Goal: Information Seeking & Learning: Learn about a topic

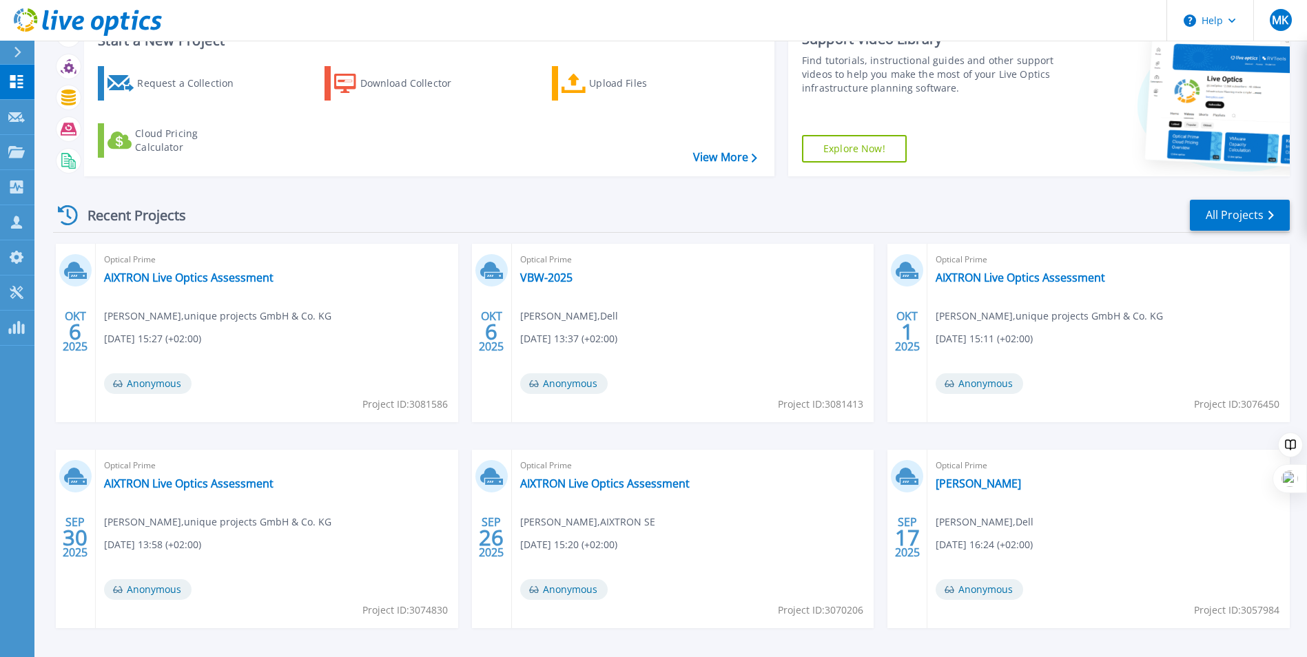
scroll to position [106, 0]
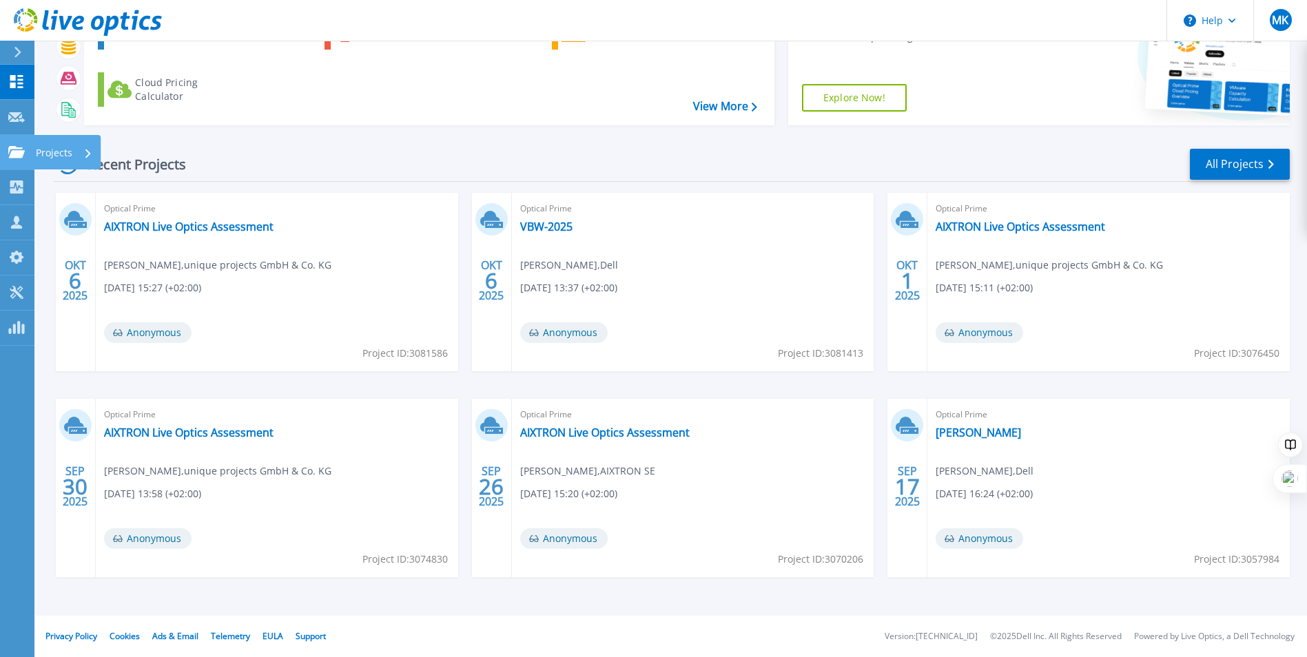
click at [54, 153] on p "Projects" at bounding box center [54, 153] width 37 height 36
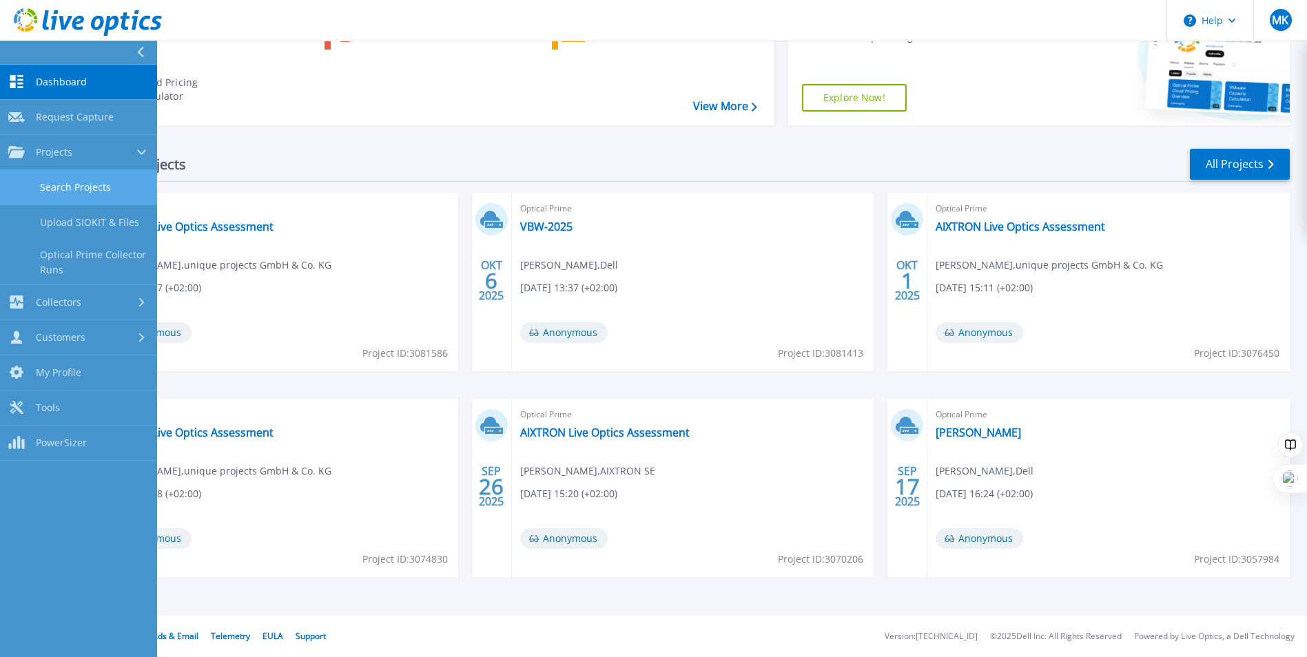
click at [61, 184] on link "Search Projects" at bounding box center [78, 187] width 157 height 35
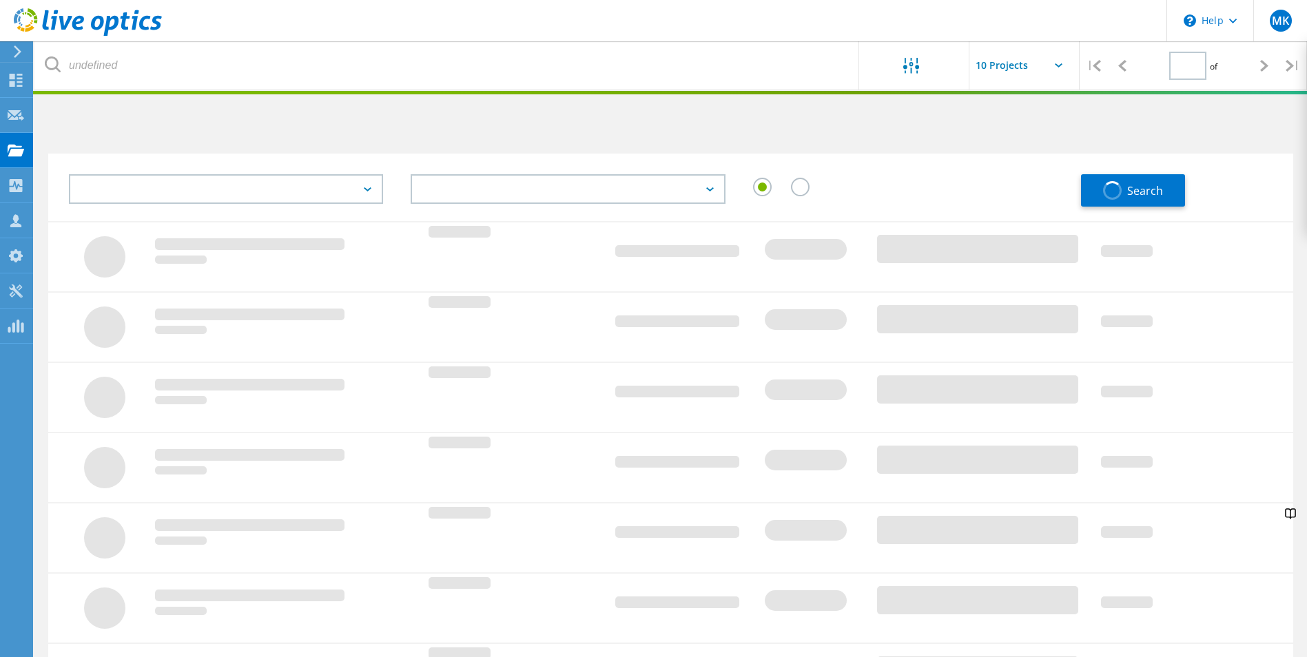
type input "1"
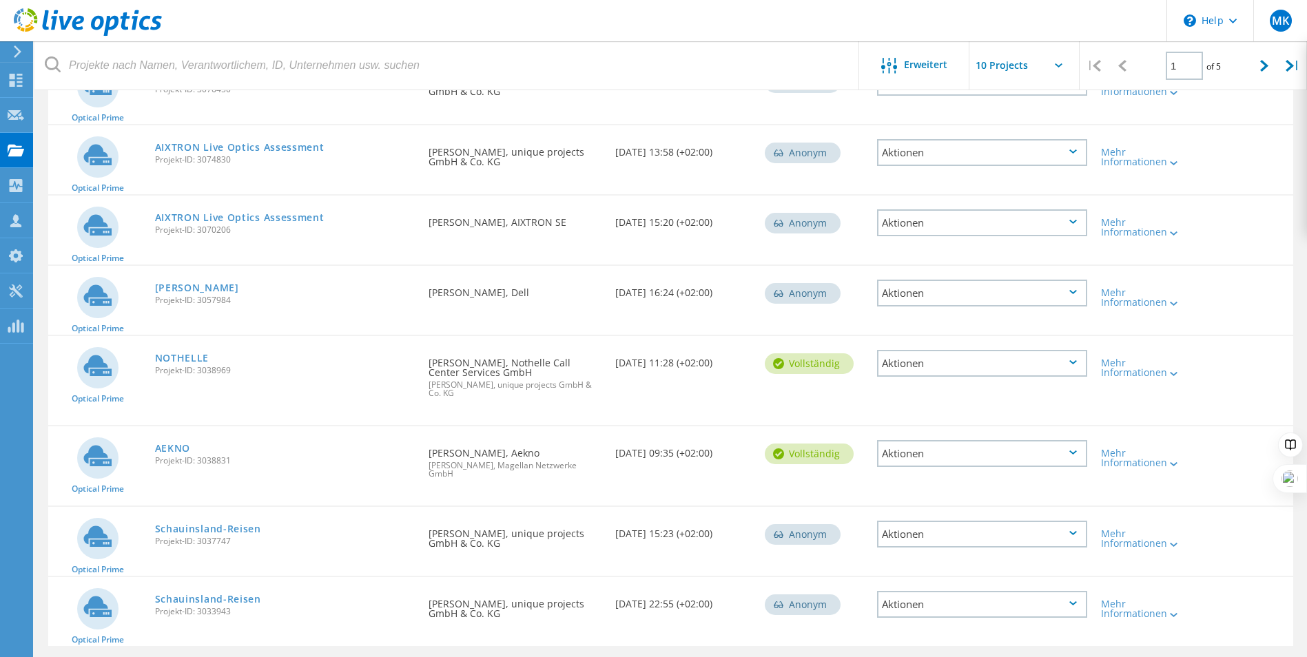
scroll to position [344, 0]
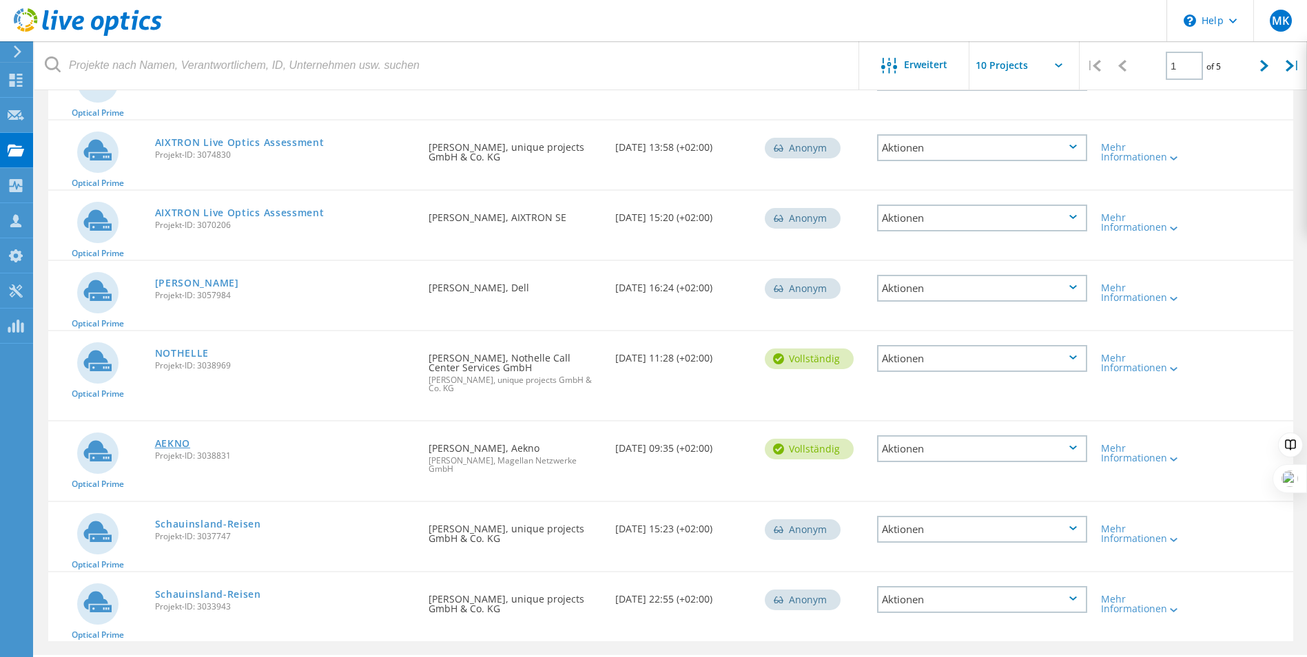
click at [169, 442] on link "AEKNO" at bounding box center [173, 444] width 36 height 10
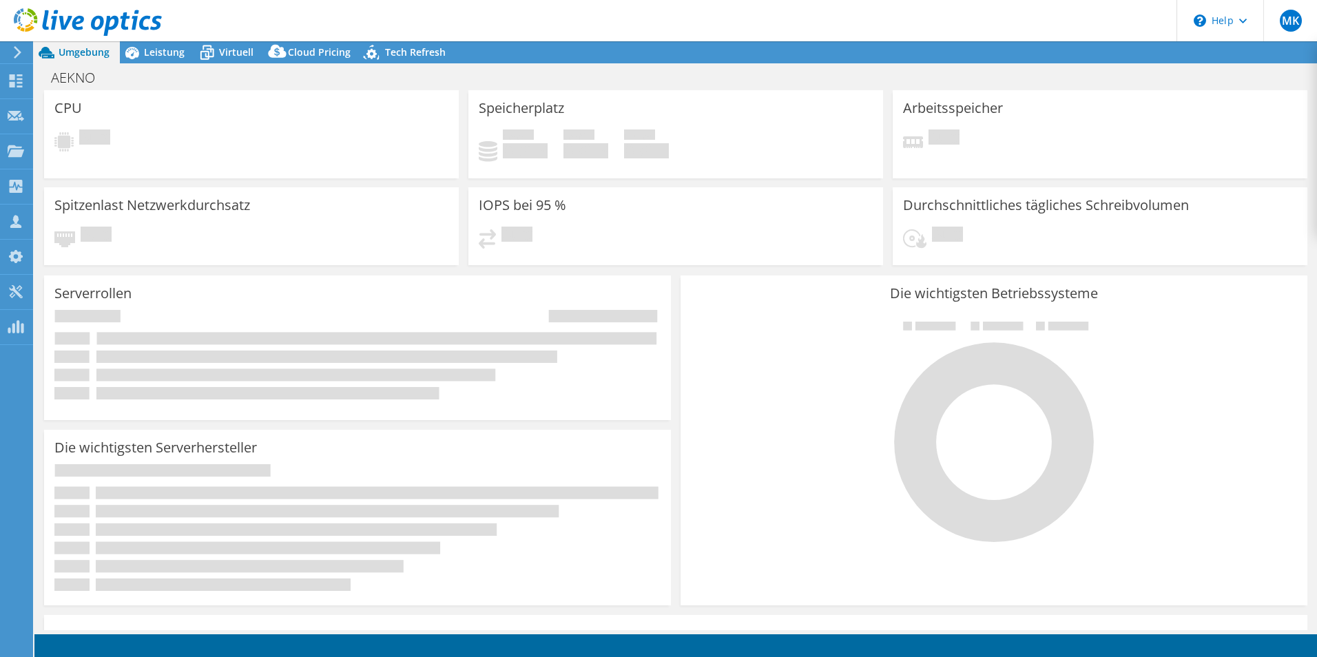
select select "USD"
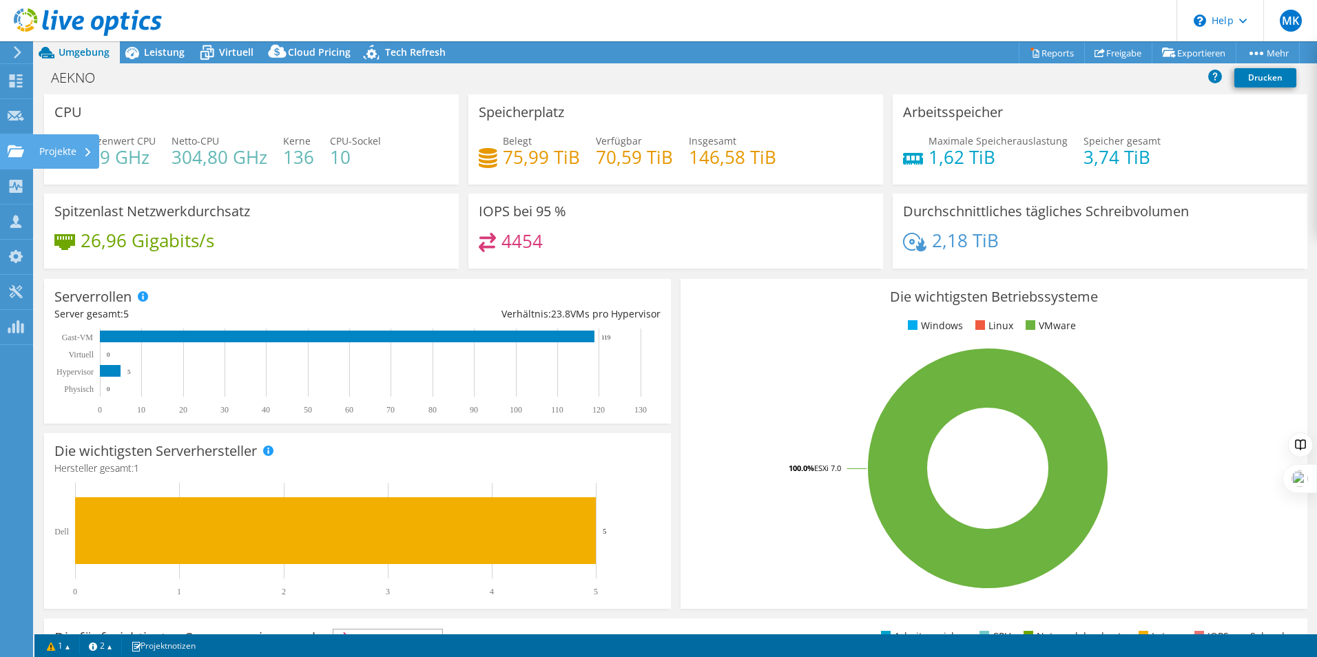
click at [54, 145] on div "Projekte" at bounding box center [65, 151] width 67 height 34
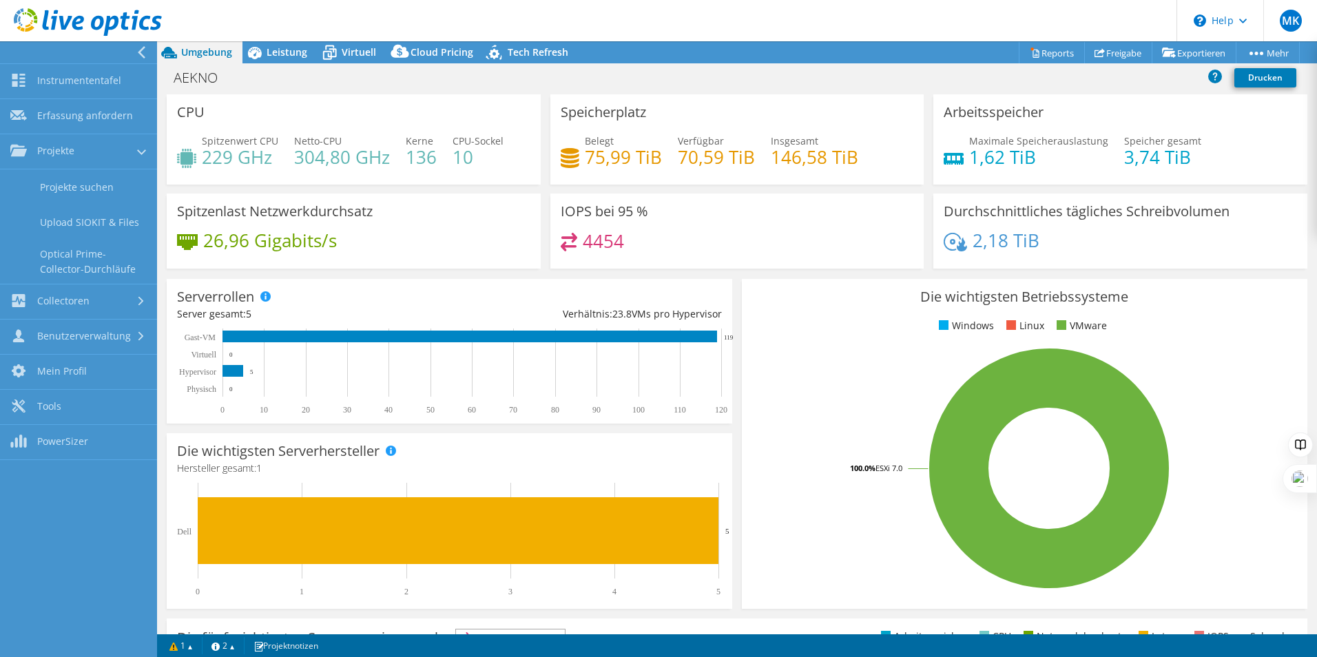
click at [708, 253] on div "4454" at bounding box center [737, 248] width 353 height 30
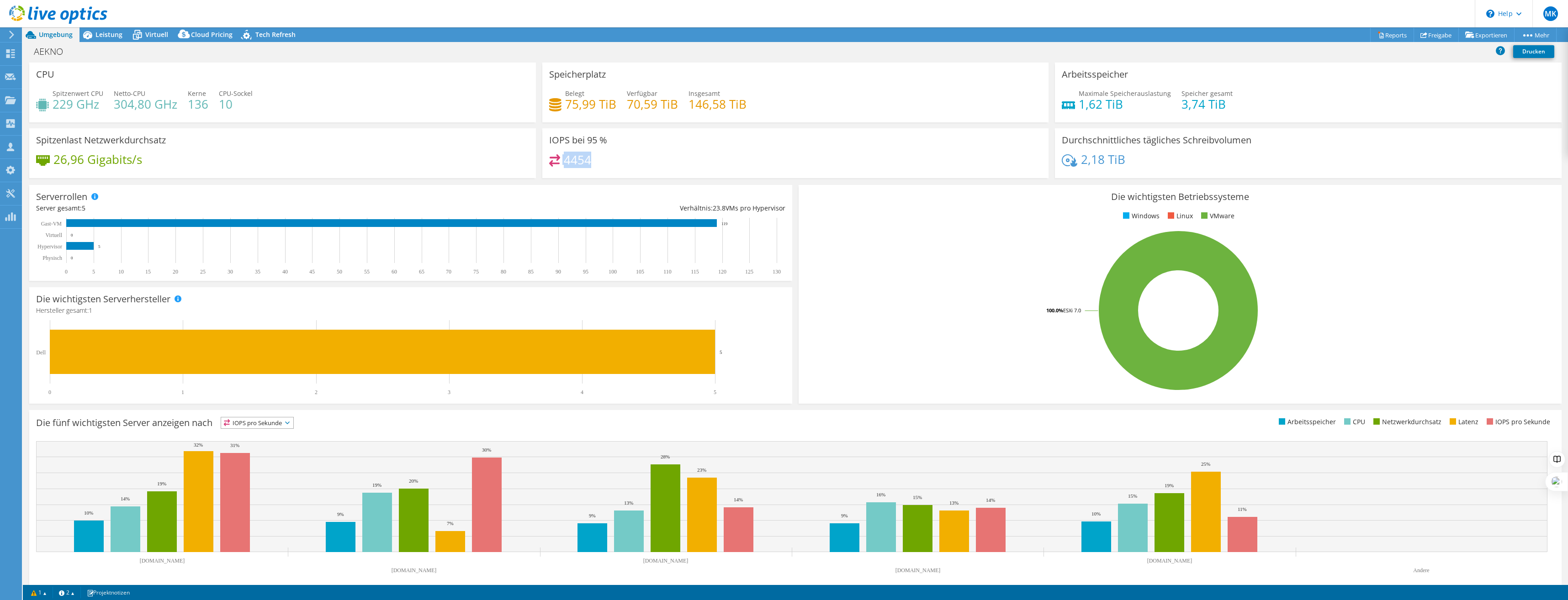
drag, startPoint x: 598, startPoint y: 159, endPoint x: 560, endPoint y: 160, distance: 38.0
click at [560, 160] on div "4454" at bounding box center [795, 164] width 493 height 20
click at [564, 161] on h4 "4454" at bounding box center [577, 160] width 27 height 10
drag, startPoint x: 563, startPoint y: 162, endPoint x: 579, endPoint y: 163, distance: 16.0
click at [579, 163] on h4 "4454" at bounding box center [577, 160] width 27 height 10
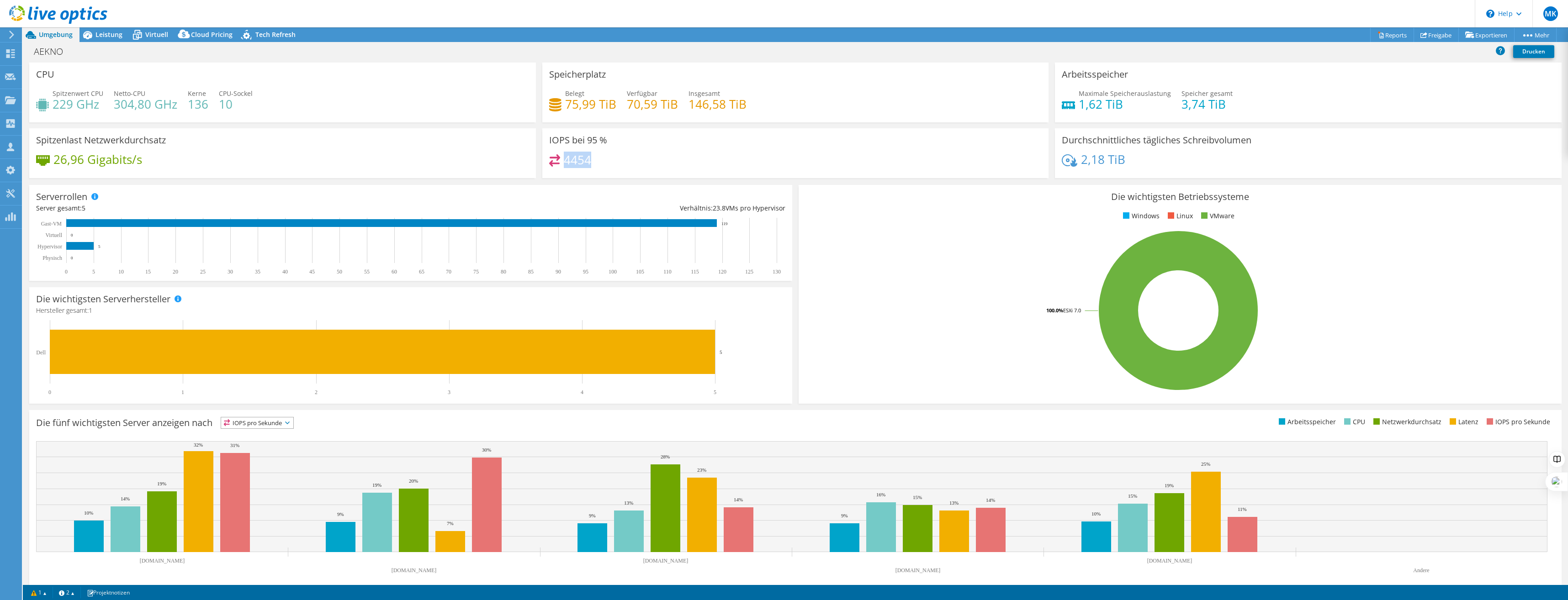
drag, startPoint x: 579, startPoint y: 163, endPoint x: 588, endPoint y: 161, distance: 9.2
click at [588, 161] on h4 "4454" at bounding box center [577, 160] width 27 height 10
drag, startPoint x: 591, startPoint y: 161, endPoint x: 562, endPoint y: 161, distance: 29.0
click at [562, 161] on div "4454" at bounding box center [795, 164] width 493 height 20
drag, startPoint x: 562, startPoint y: 161, endPoint x: 634, endPoint y: 165, distance: 72.1
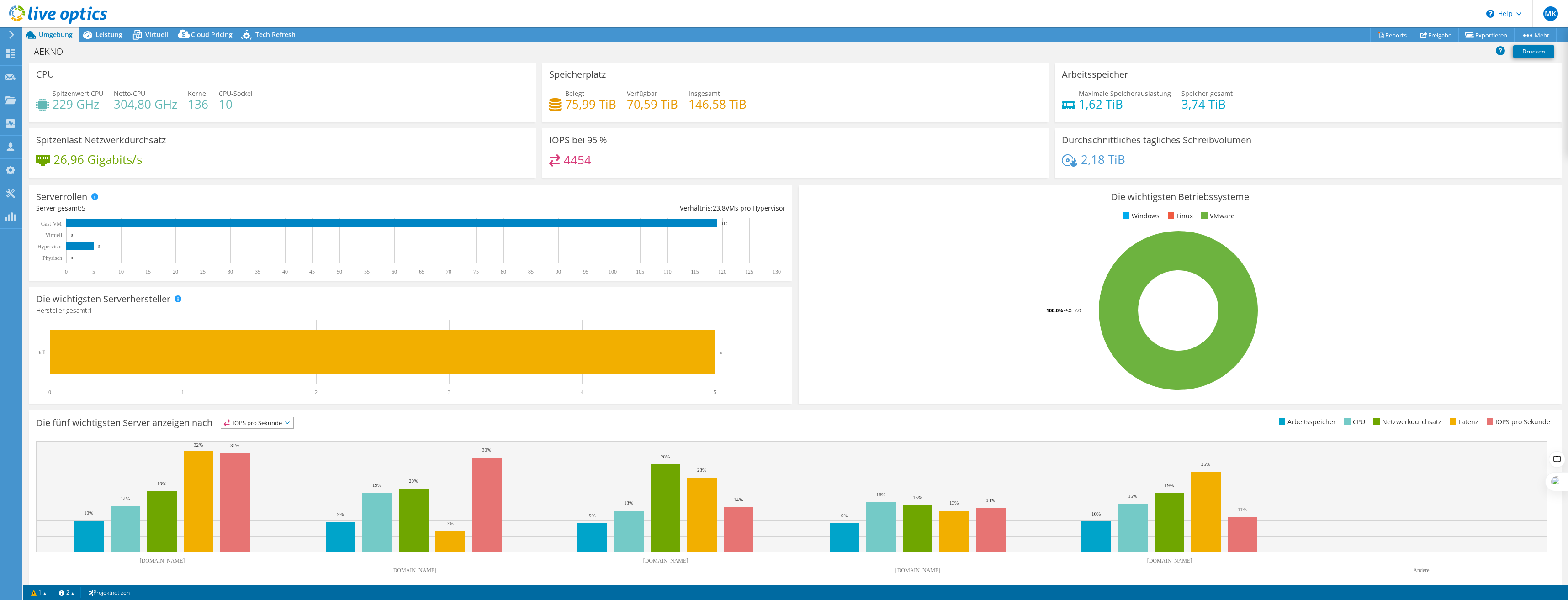
click at [634, 165] on div "4454" at bounding box center [795, 164] width 493 height 20
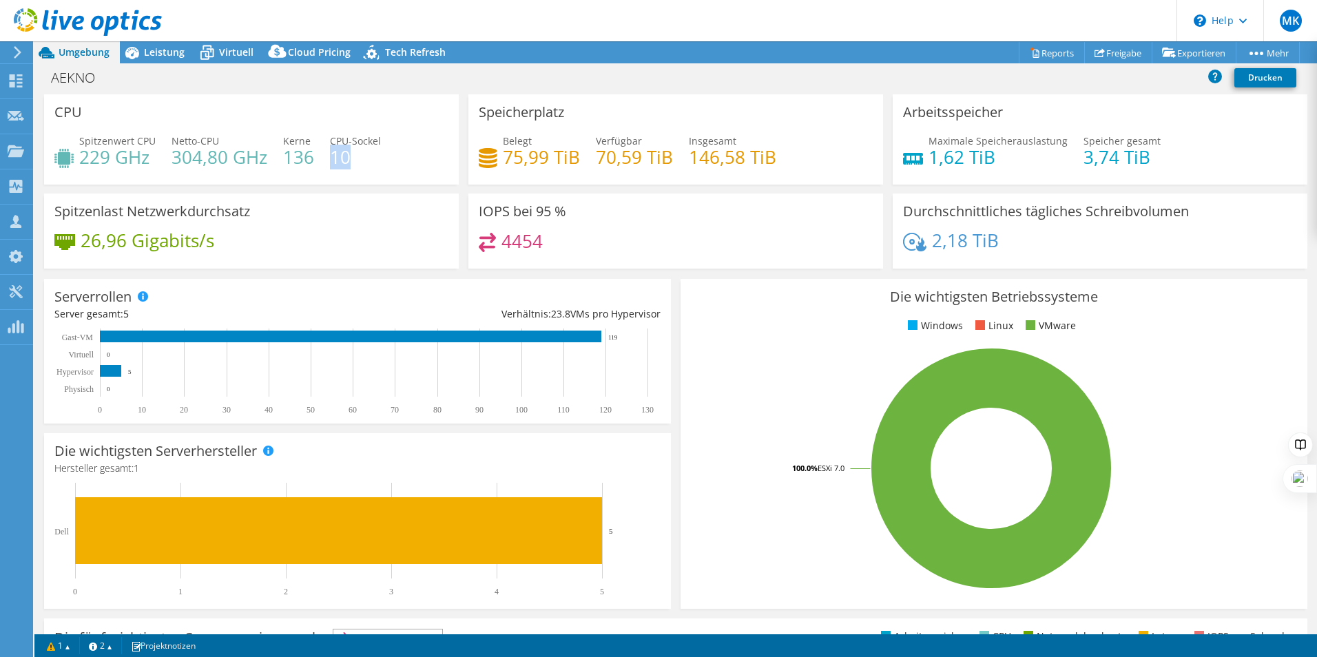
drag, startPoint x: 329, startPoint y: 158, endPoint x: 356, endPoint y: 161, distance: 27.0
click at [356, 161] on h4 "10" at bounding box center [355, 157] width 51 height 15
drag, startPoint x: 356, startPoint y: 161, endPoint x: 323, endPoint y: 158, distance: 32.4
click at [323, 158] on div "Spitzenwert CPU 229 GHz Netto-CPU 304,80 GHz Kerne 136 CPU-Sockel 10" at bounding box center [251, 156] width 394 height 45
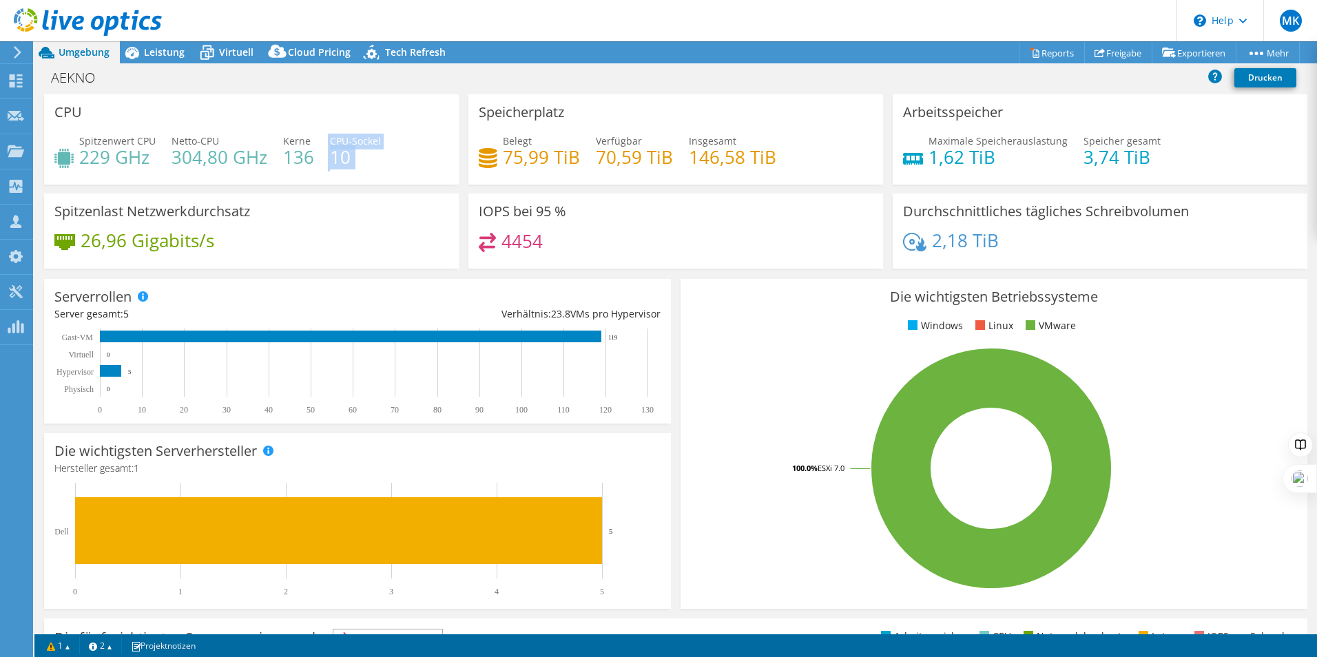
click at [318, 159] on div "Spitzenwert CPU 229 GHz Netto-CPU 304,80 GHz Kerne 136 CPU-Sockel 10" at bounding box center [251, 156] width 394 height 45
drag, startPoint x: 314, startPoint y: 158, endPoint x: 276, endPoint y: 158, distance: 38.6
click at [276, 158] on div "Spitzenwert CPU 229 GHz Netto-CPU 304,80 GHz Kerne 136 CPU-Sockel 10" at bounding box center [251, 156] width 394 height 45
drag, startPoint x: 276, startPoint y: 158, endPoint x: 294, endPoint y: 158, distance: 18.6
click at [295, 158] on h4 "136" at bounding box center [298, 157] width 31 height 15
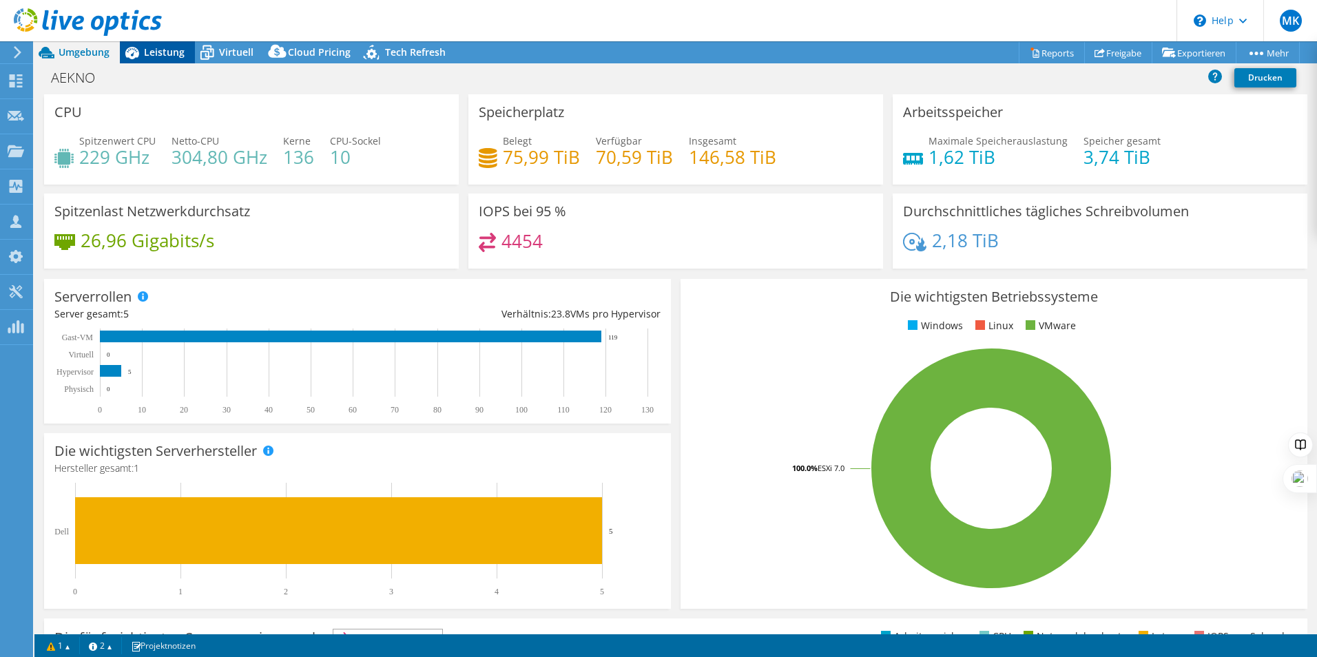
click at [167, 51] on span "Leistung" at bounding box center [164, 51] width 41 height 13
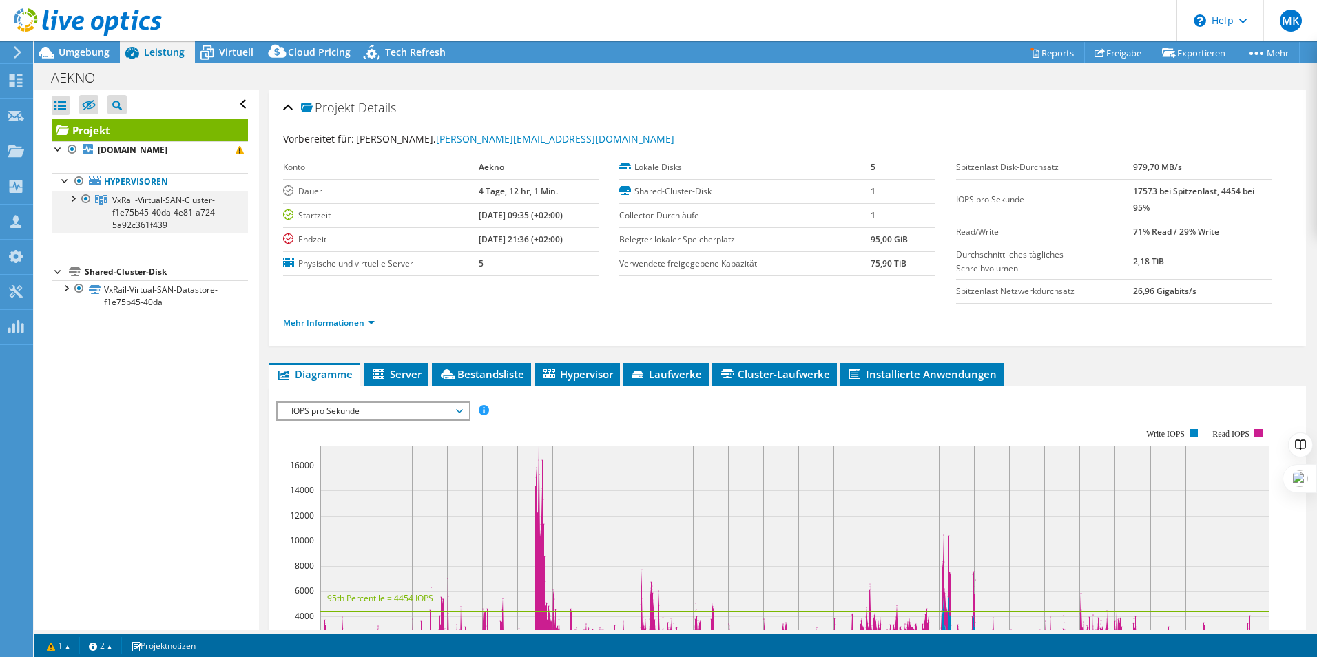
click at [73, 199] on div at bounding box center [72, 198] width 14 height 14
click at [152, 204] on span "VxRail-Virtual-SAN-Cluster-f1e75b45-40da-4e81-a724-5a92c361f439" at bounding box center [164, 212] width 105 height 37
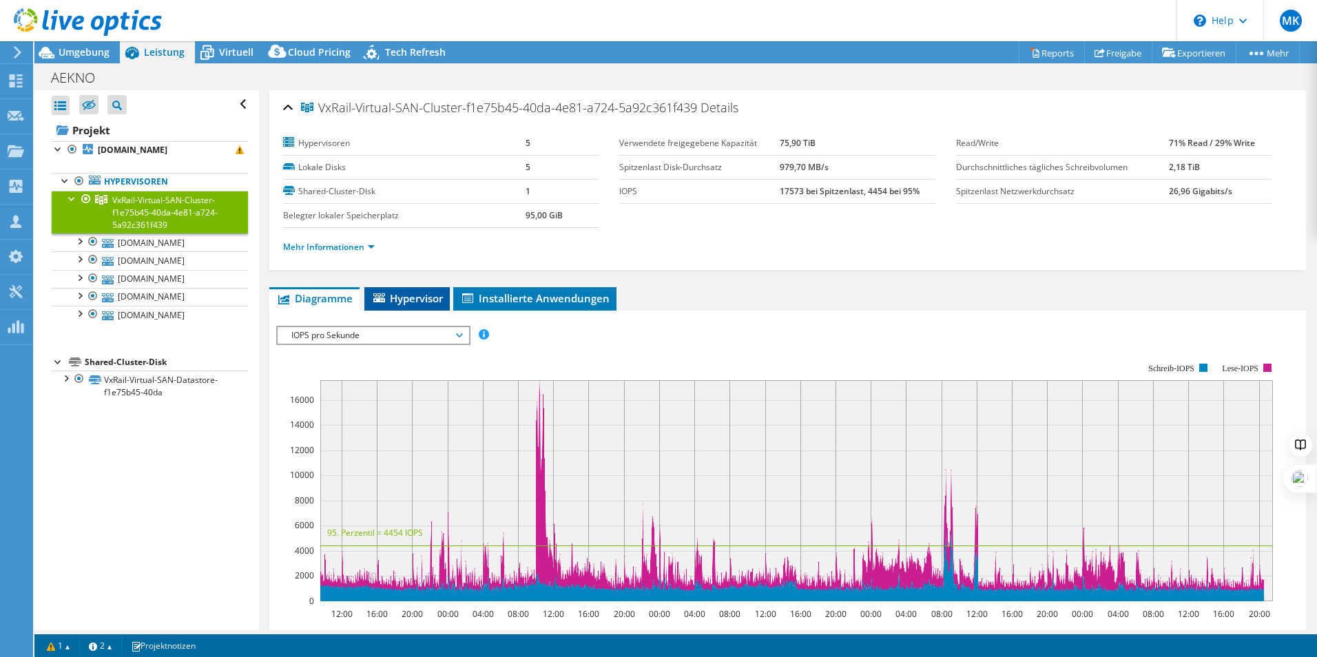
click at [418, 307] on li "Hypervisor" at bounding box center [406, 298] width 85 height 23
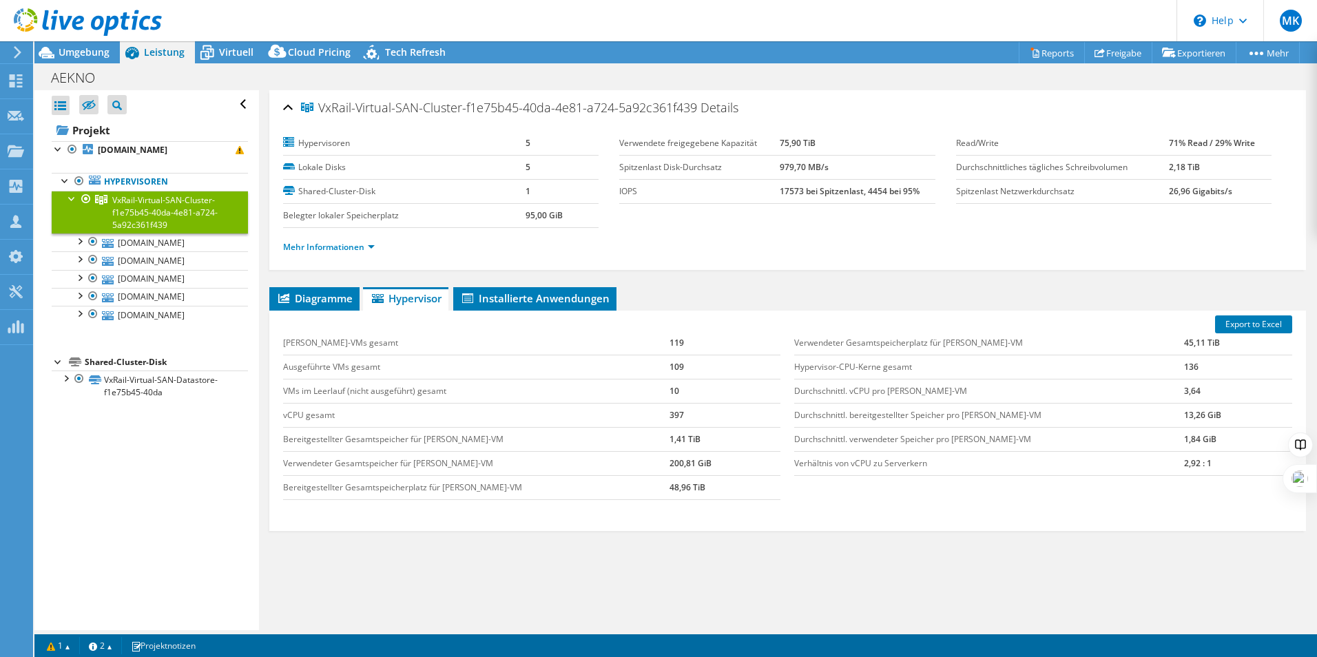
click at [349, 253] on li "Mehr Informationen" at bounding box center [333, 247] width 100 height 15
click at [365, 244] on link "Mehr Informationen" at bounding box center [329, 247] width 92 height 12
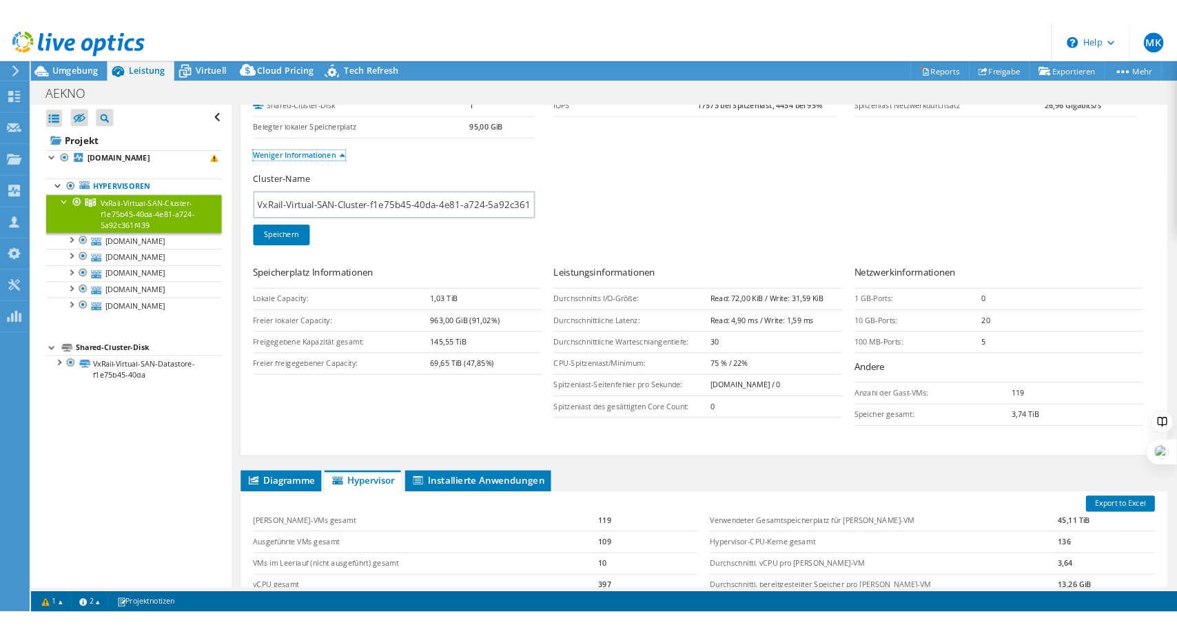
scroll to position [338, 0]
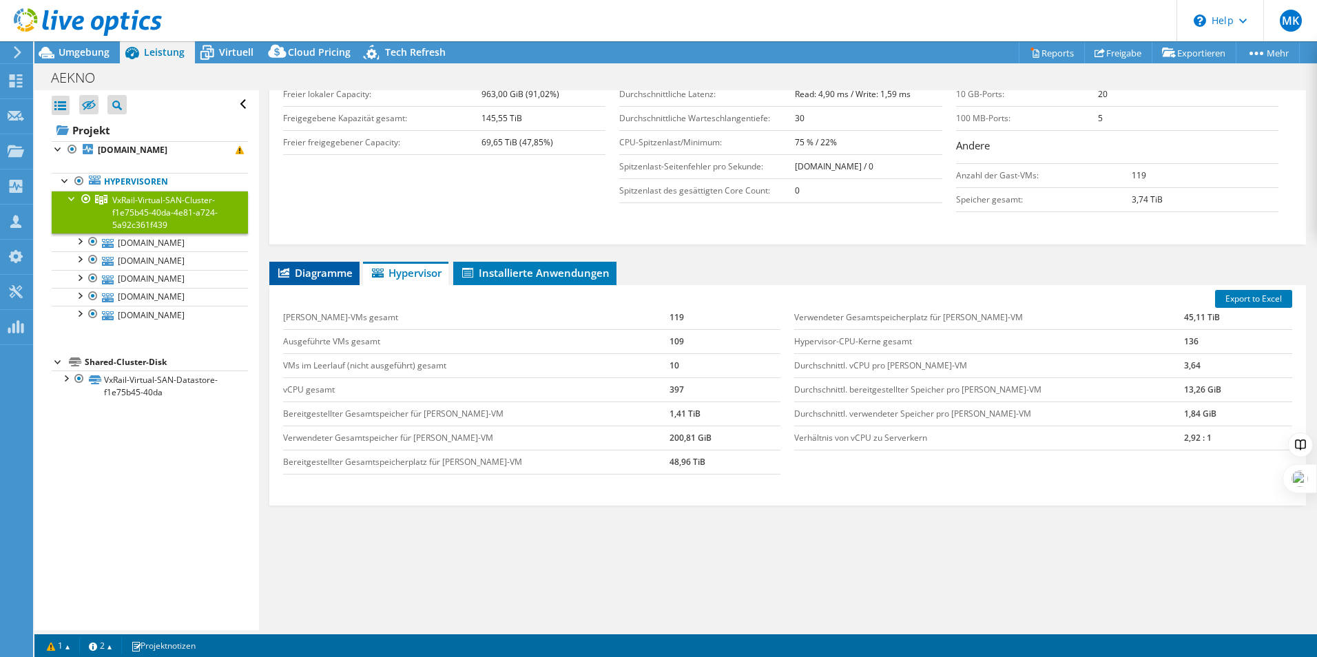
click at [323, 278] on span "Diagramme" at bounding box center [314, 273] width 76 height 14
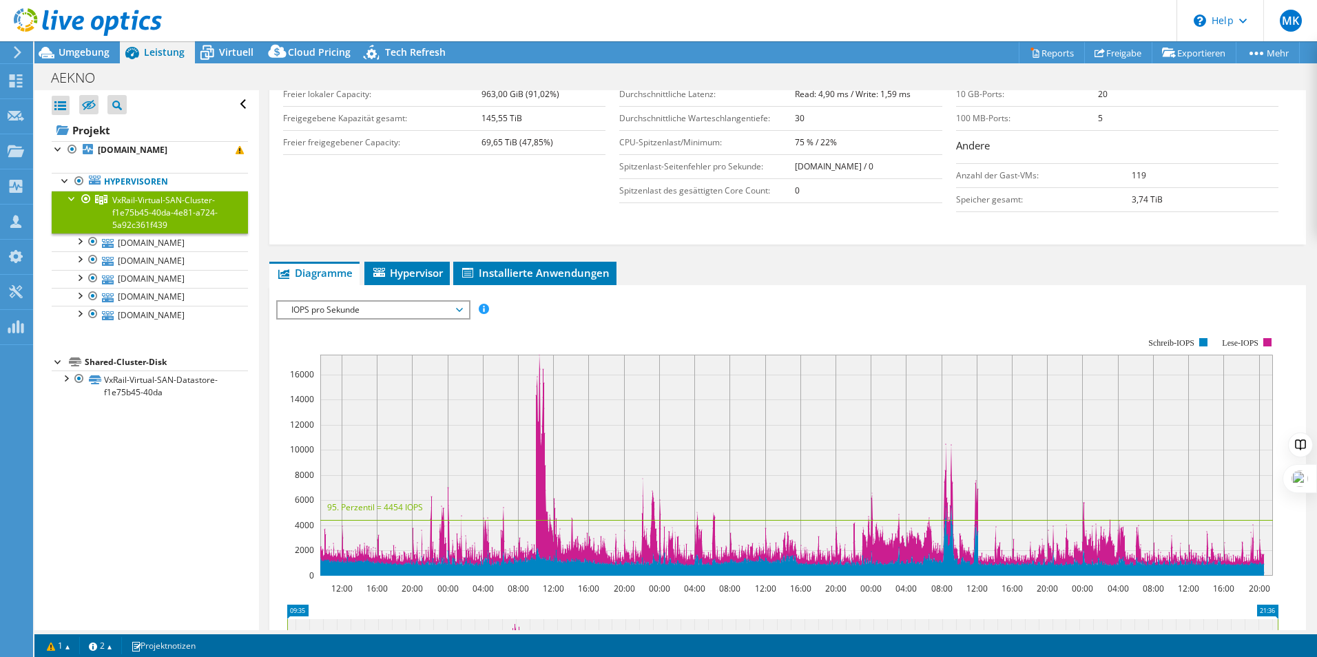
click at [364, 305] on span "IOPS pro Sekunde" at bounding box center [373, 310] width 177 height 17
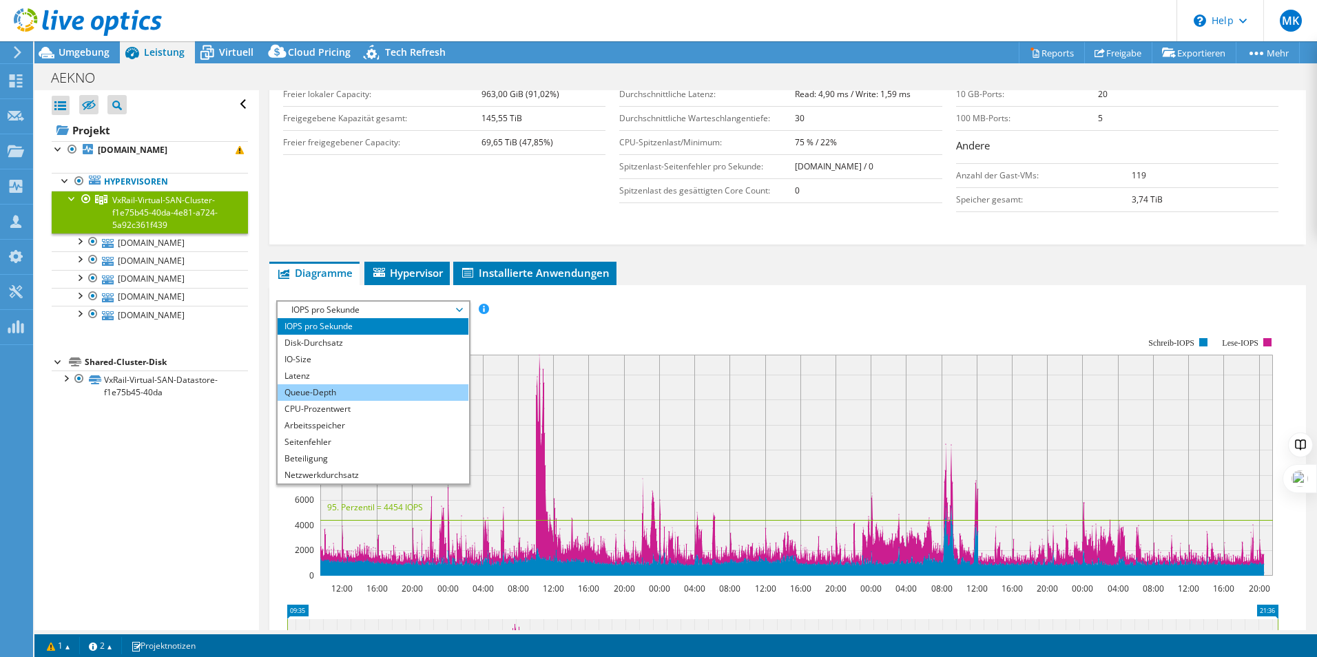
click at [349, 390] on li "Queue-Depth" at bounding box center [373, 392] width 191 height 17
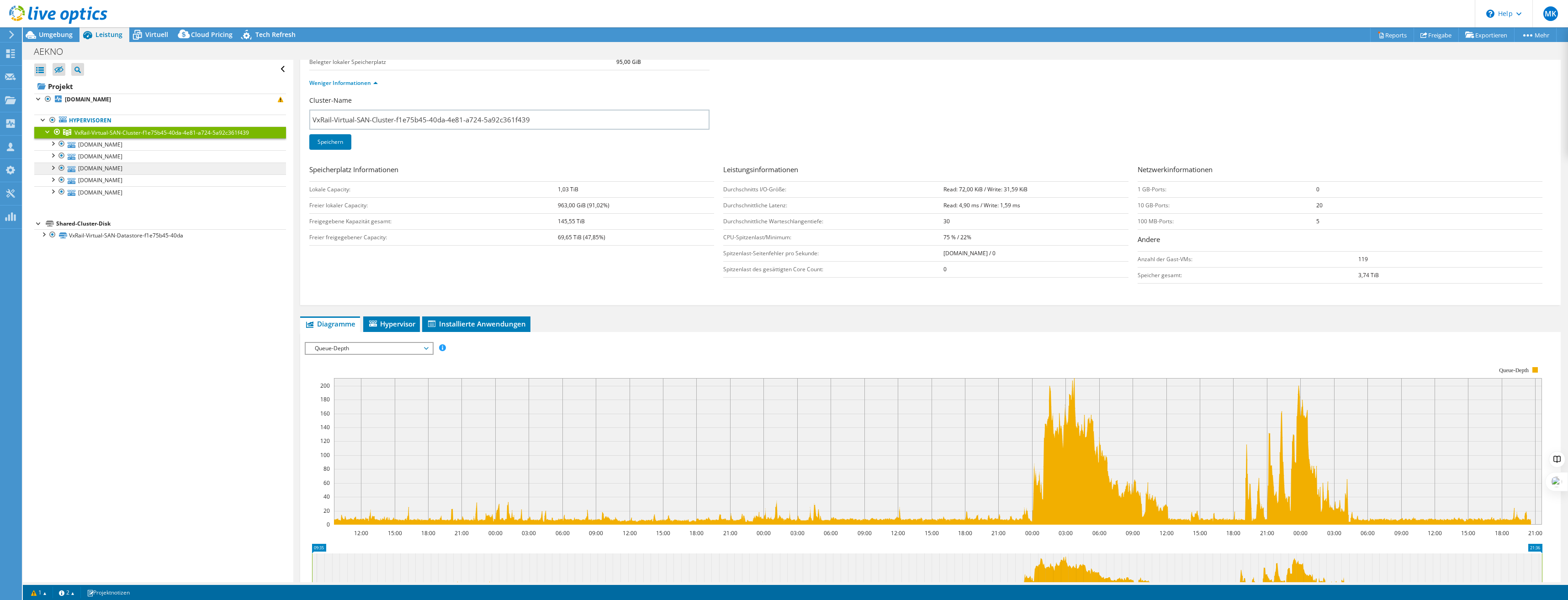
scroll to position [40, 0]
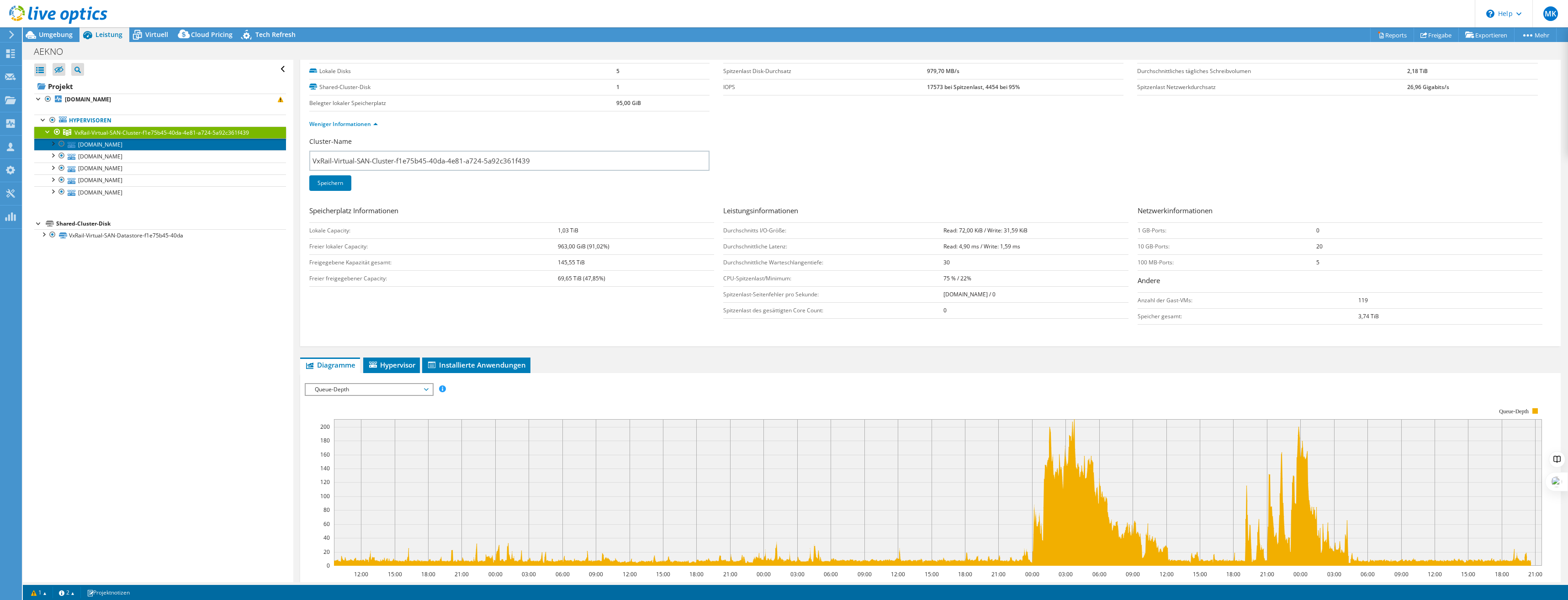
click at [158, 148] on link "[DOMAIN_NAME]" at bounding box center [160, 145] width 252 height 12
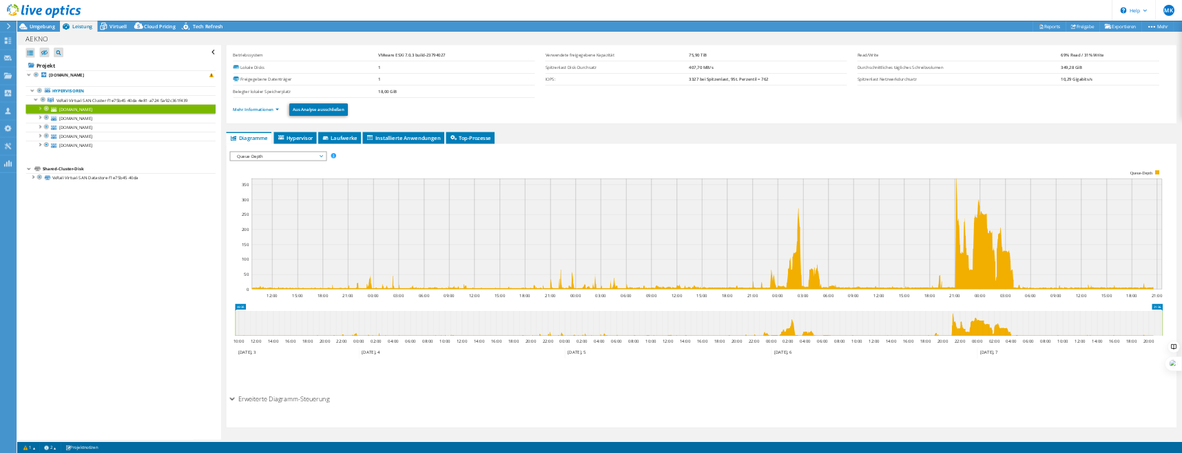
scroll to position [0, 0]
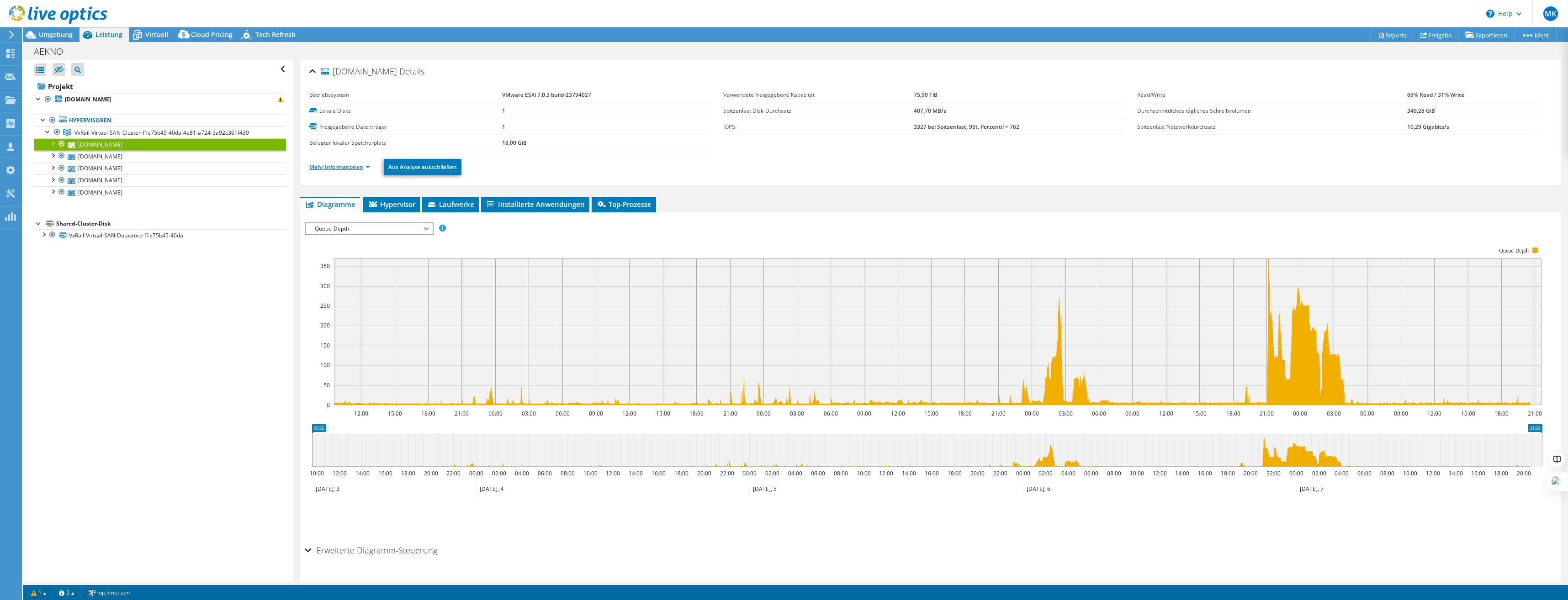
click at [353, 164] on link "Mehr Informationen" at bounding box center [339, 167] width 61 height 8
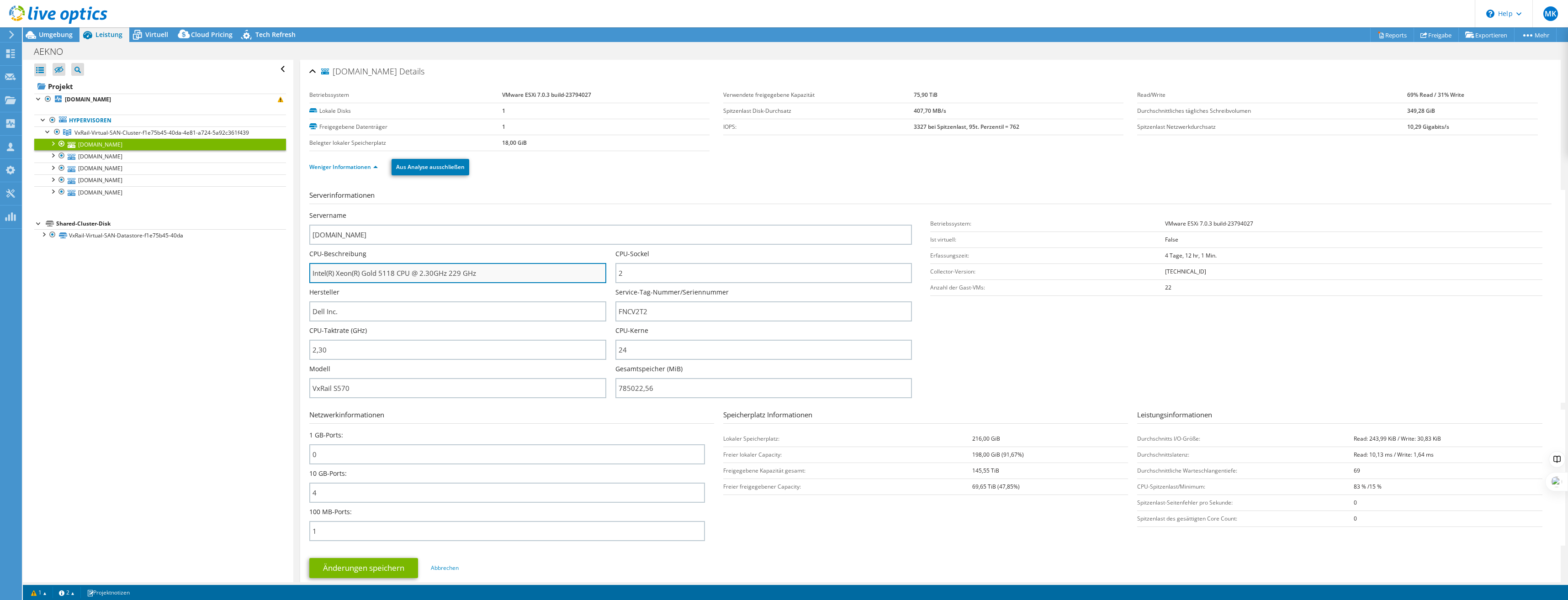
drag, startPoint x: 421, startPoint y: 271, endPoint x: 434, endPoint y: 271, distance: 13.0
click at [434, 271] on input "Intel(R) Xeon(R) Gold 5118 CPU @ 2.30GHz 229 GHz" at bounding box center [457, 273] width 297 height 20
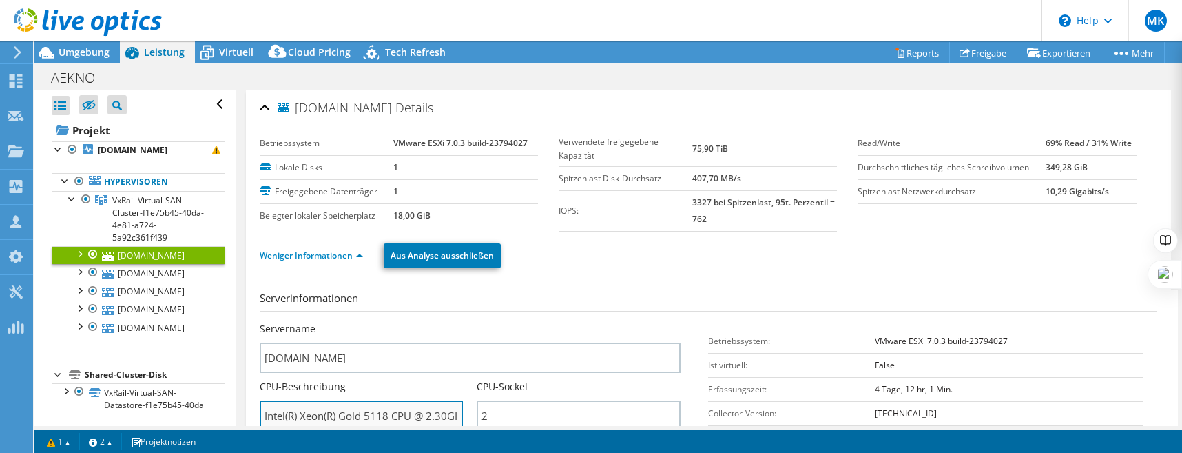
scroll to position [172, 0]
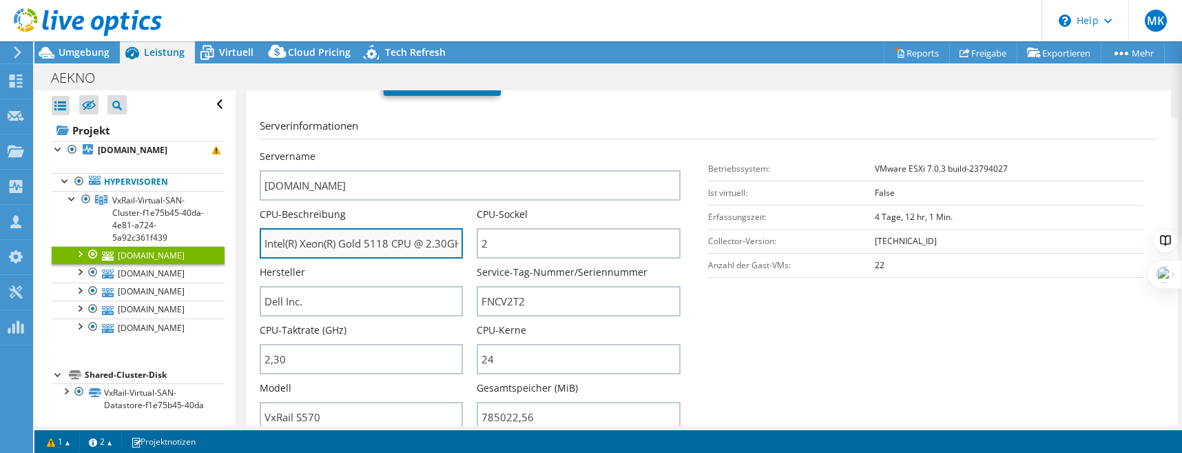
click at [407, 235] on input "Intel(R) Xeon(R) Gold 5118 CPU @ 2.30GHz 229 GHz" at bounding box center [362, 243] width 204 height 30
drag, startPoint x: 391, startPoint y: 242, endPoint x: 457, endPoint y: 243, distance: 66.1
click at [457, 243] on input "Intel(R) Xeon(R) Gold 5118 CPU @ 2.30GHz 229 GHz" at bounding box center [362, 243] width 204 height 30
click at [368, 241] on input "Intel(R) Xeon(R) Gold 5118 CPU @ 2.30GHz 229 GHz" at bounding box center [362, 243] width 204 height 30
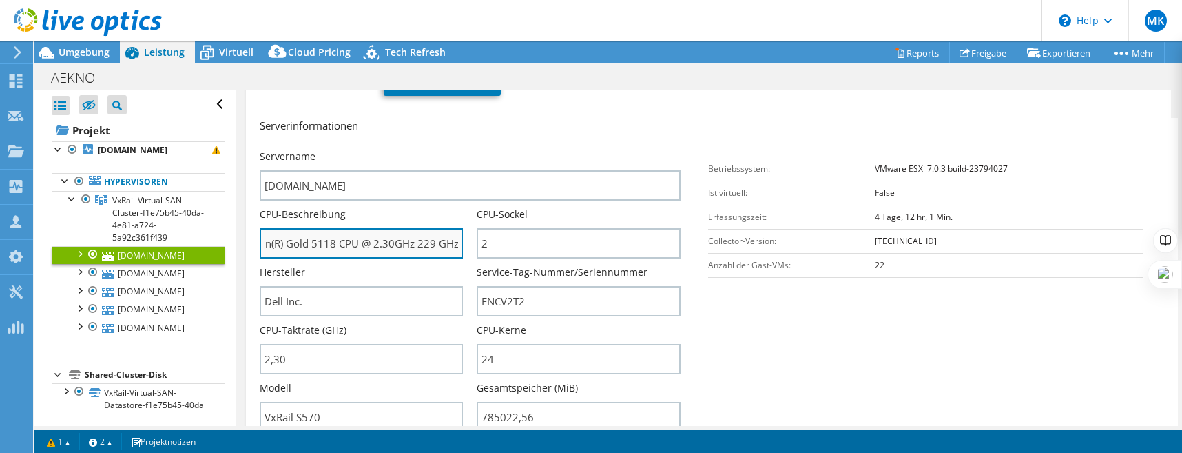
drag, startPoint x: 382, startPoint y: 241, endPoint x: 402, endPoint y: 242, distance: 20.0
click at [402, 242] on input "Intel(R) Xeon(R) Gold 5118 CPU @ 2.30GHz 229 GHz" at bounding box center [362, 243] width 204 height 30
click at [387, 241] on input "Intel(R) Xeon(R) Gold 5118 CPU @ 2.30GHz 229 GHz" at bounding box center [362, 243] width 204 height 30
drag, startPoint x: 373, startPoint y: 242, endPoint x: 394, endPoint y: 240, distance: 21.5
click at [394, 240] on input "Intel(R) Xeon(R) Gold 5118 CPU @ 2.30GHz 229 GHz" at bounding box center [362, 243] width 204 height 30
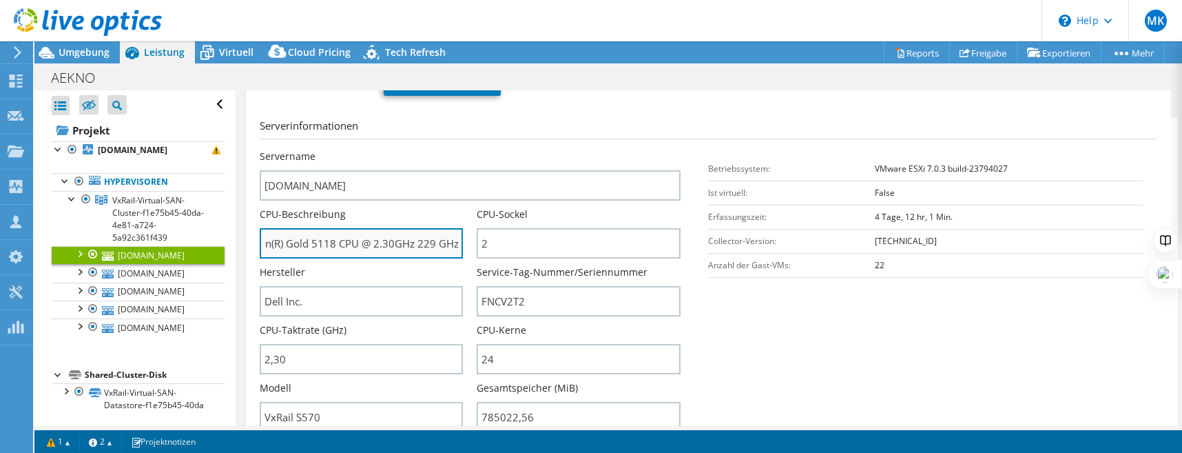
click at [394, 240] on input "Intel(R) Xeon(R) Gold 5118 CPU @ 2.30GHz 229 GHz" at bounding box center [362, 243] width 204 height 30
drag, startPoint x: 392, startPoint y: 243, endPoint x: 373, endPoint y: 245, distance: 19.4
click at [373, 245] on input "Intel(R) Xeon(R) Gold 5118 CPU @ 2.30GHz 229 GHz" at bounding box center [362, 243] width 204 height 30
click at [376, 243] on input "Intel(R) Xeon(R) Gold 5118 CPU @ 2.30GHz 229 GHz" at bounding box center [362, 243] width 204 height 30
click at [384, 243] on input "Intel(R) Xeon(R) Gold 5118 CPU @ 2.30GHz 229 GHz" at bounding box center [362, 243] width 204 height 30
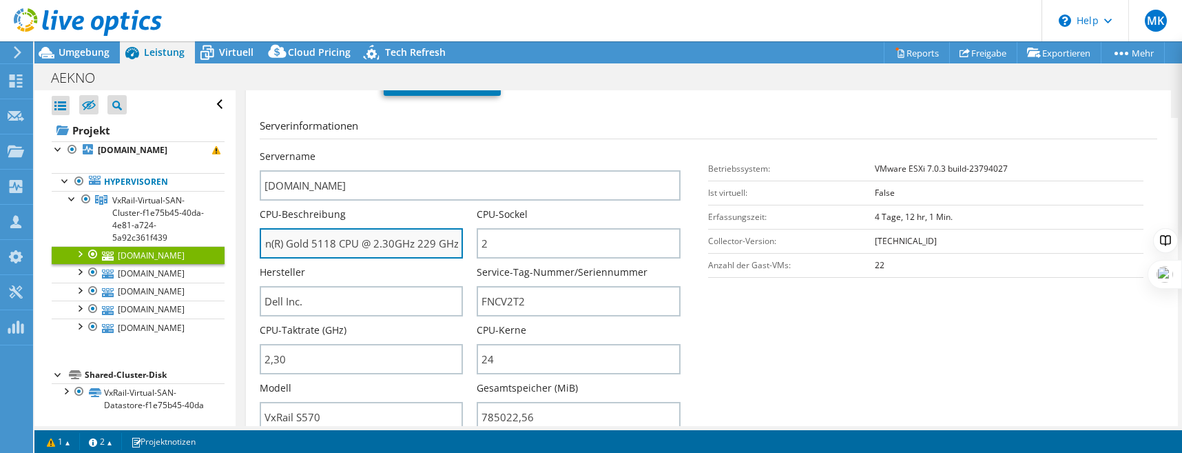
click at [379, 242] on input "Intel(R) Xeon(R) Gold 5118 CPU @ 2.30GHz 229 GHz" at bounding box center [362, 243] width 204 height 30
drag, startPoint x: 374, startPoint y: 242, endPoint x: 393, endPoint y: 241, distance: 18.6
click at [393, 241] on input "Intel(R) Xeon(R) Gold 5118 CPU @ 2.30GHz 229 GHz" at bounding box center [362, 243] width 204 height 30
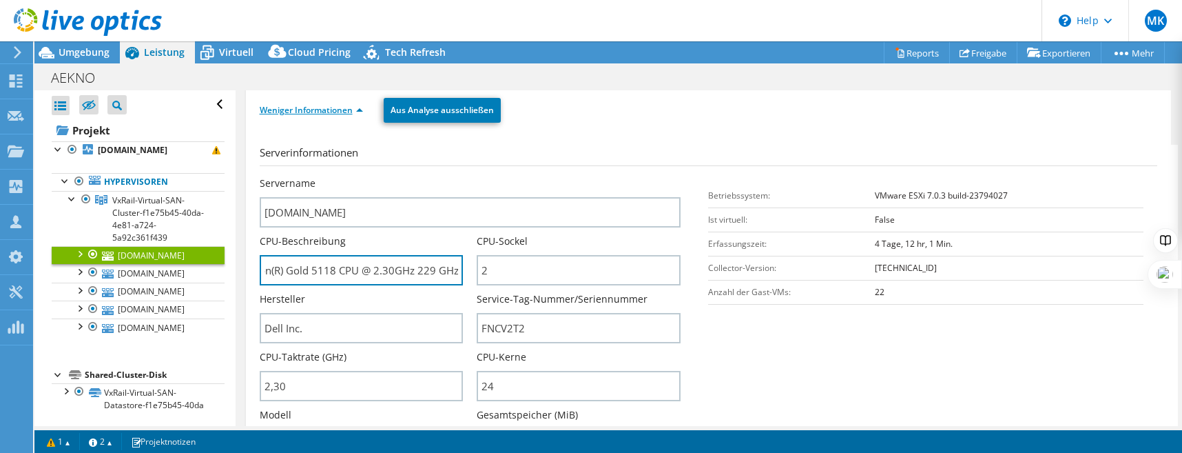
scroll to position [103, 0]
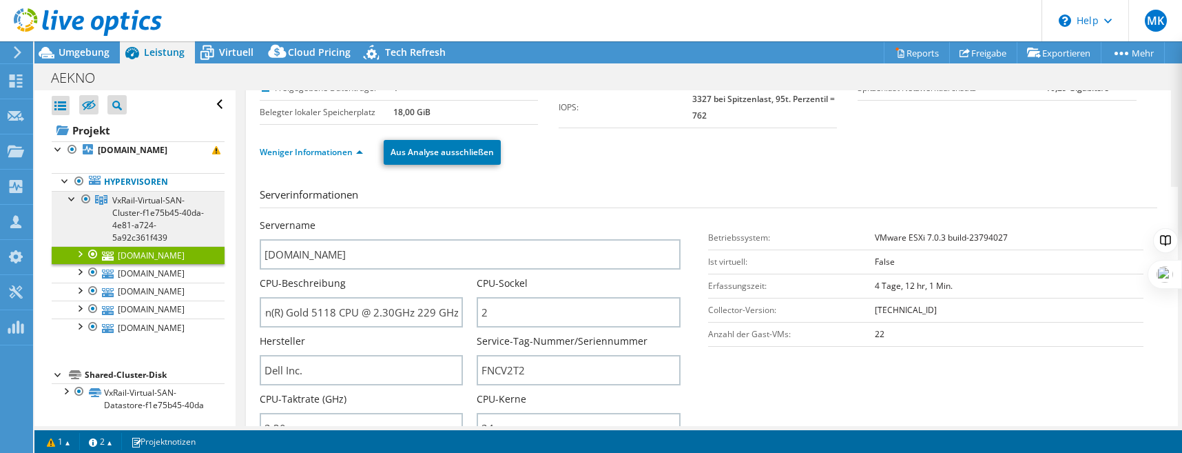
click at [154, 202] on span "VxRail-Virtual-SAN-Cluster-f1e75b45-40da-4e81-a724-5a92c361f439" at bounding box center [158, 218] width 92 height 49
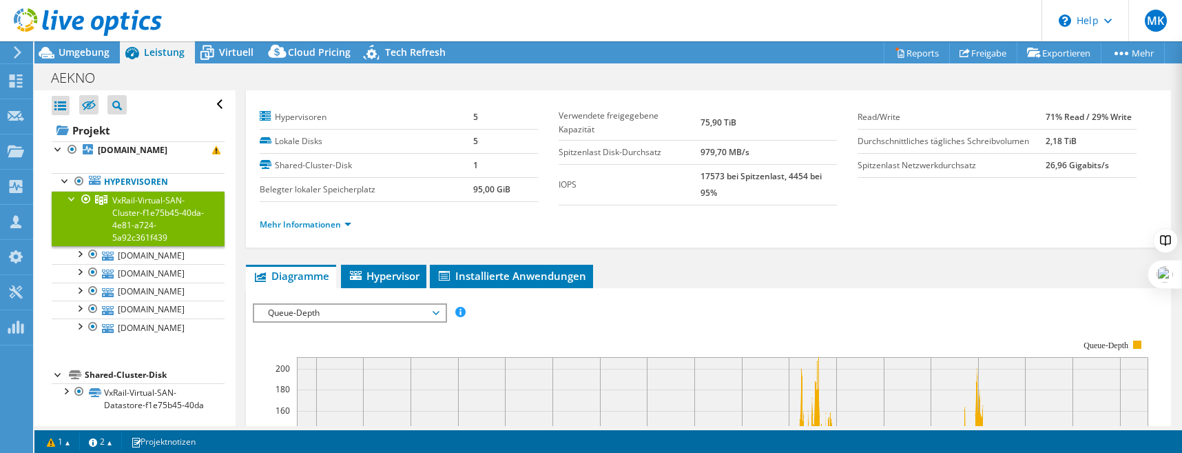
scroll to position [0, 0]
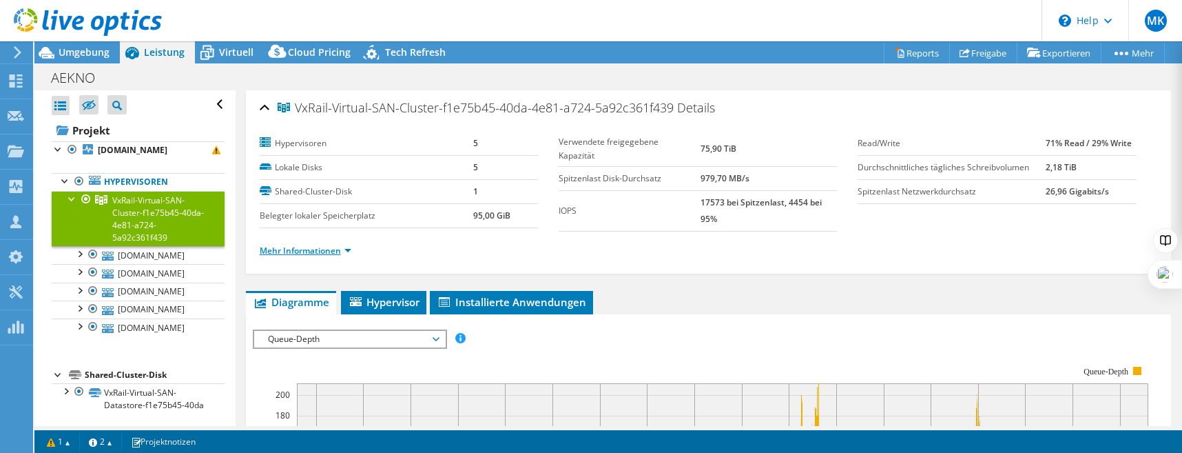
click at [287, 251] on link "Mehr Informationen" at bounding box center [306, 251] width 92 height 12
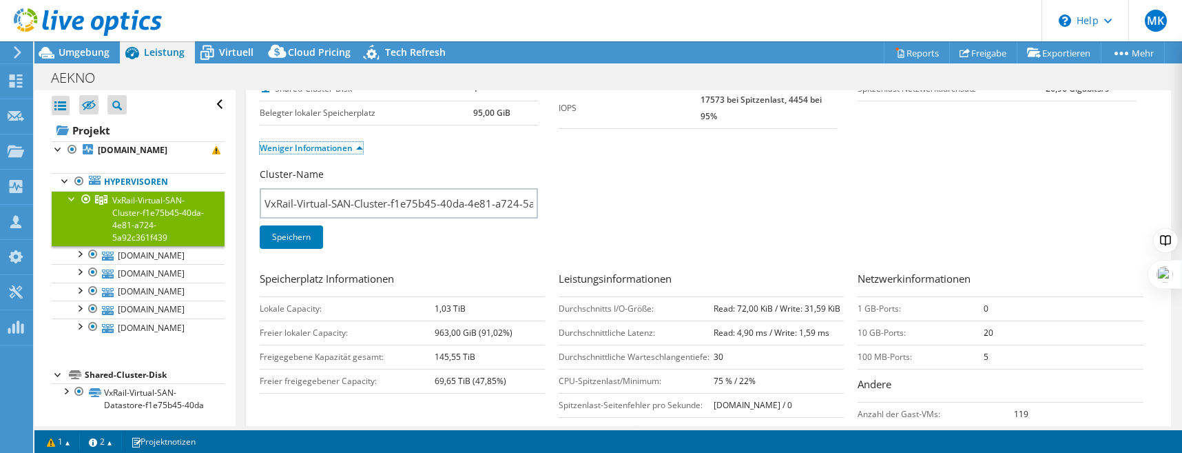
scroll to position [103, 0]
click at [320, 146] on link "Weniger Informationen" at bounding box center [311, 147] width 103 height 12
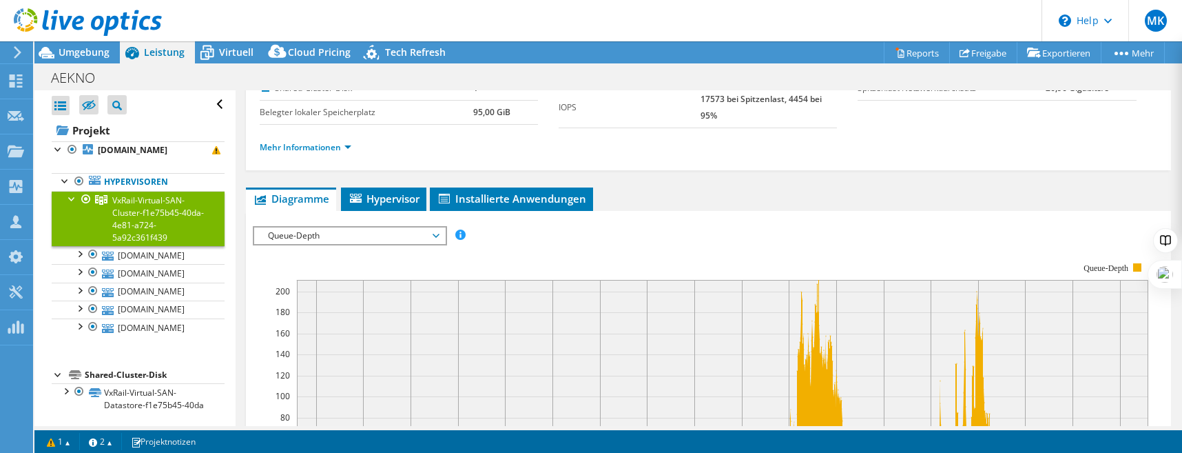
click at [323, 245] on rect at bounding box center [701, 383] width 896 height 276
click at [326, 236] on span "Queue-Depth" at bounding box center [349, 235] width 177 height 17
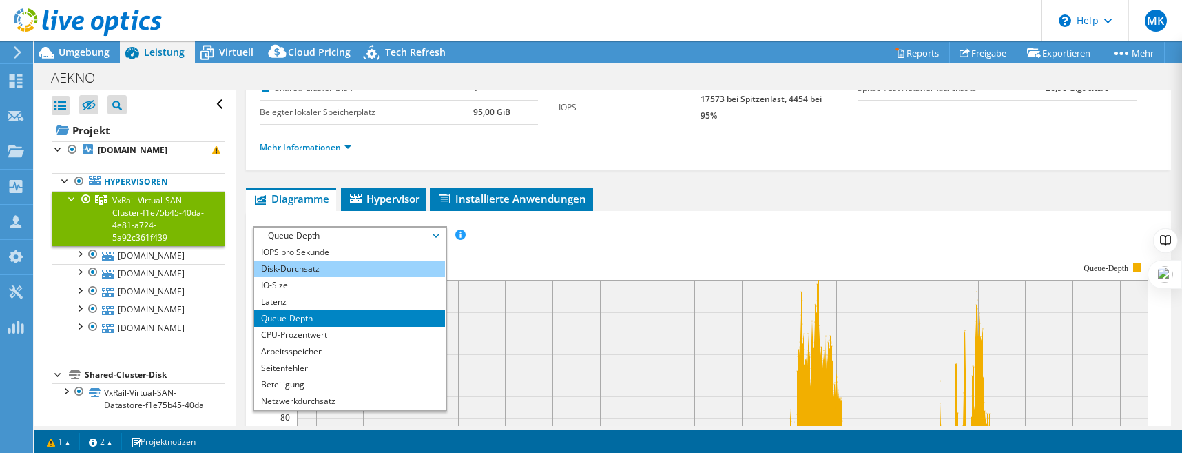
click at [325, 269] on li "Disk-Durchsatz" at bounding box center [349, 268] width 191 height 17
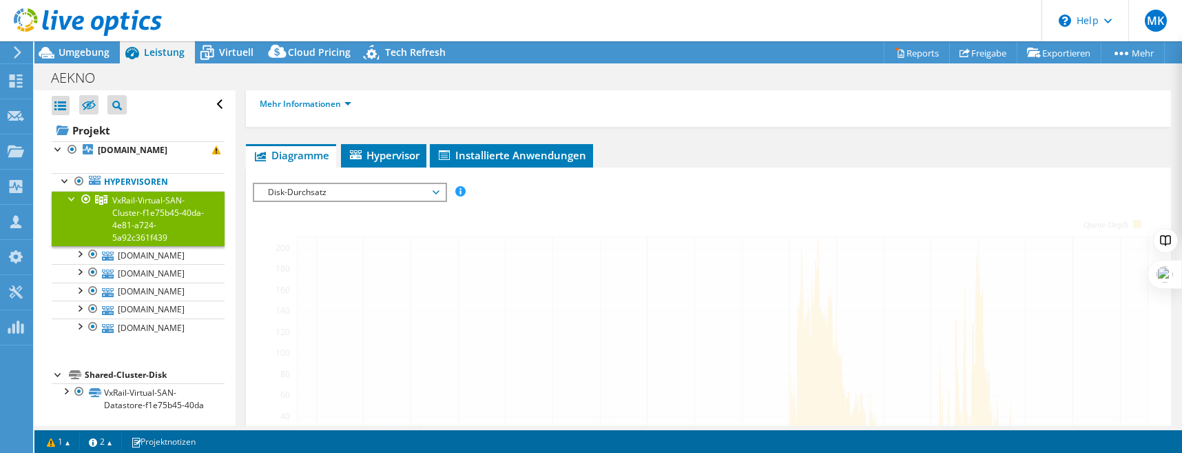
scroll to position [172, 0]
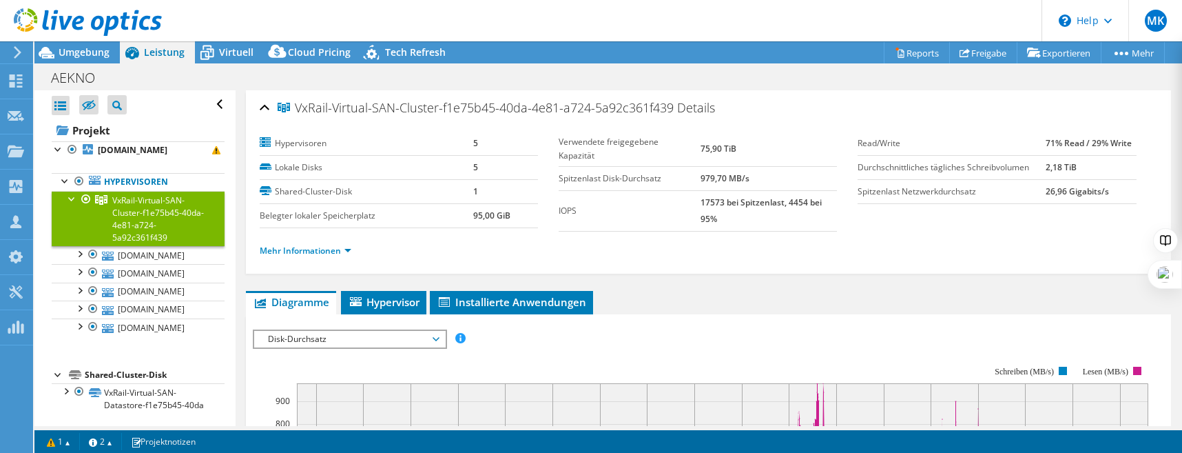
select select "USD"
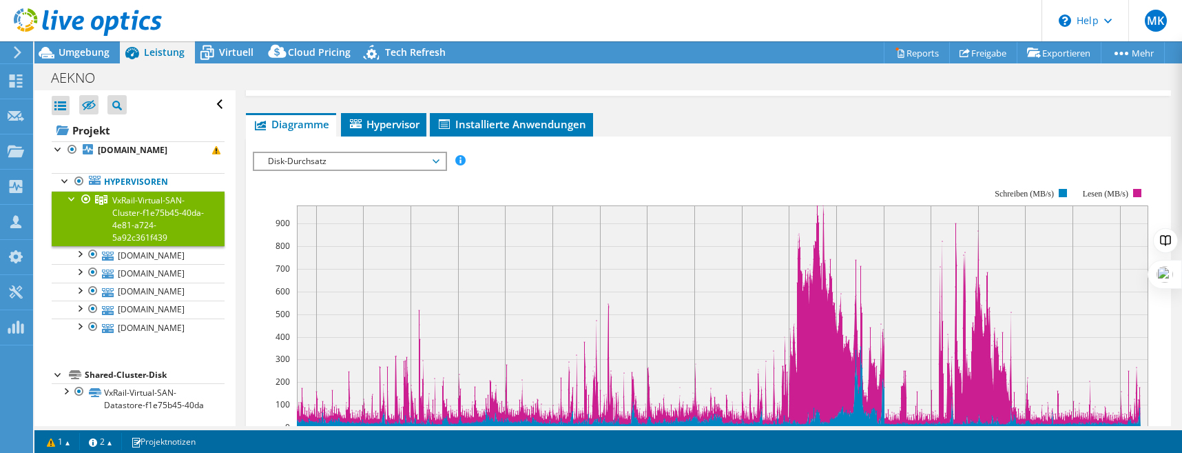
scroll to position [138, 0]
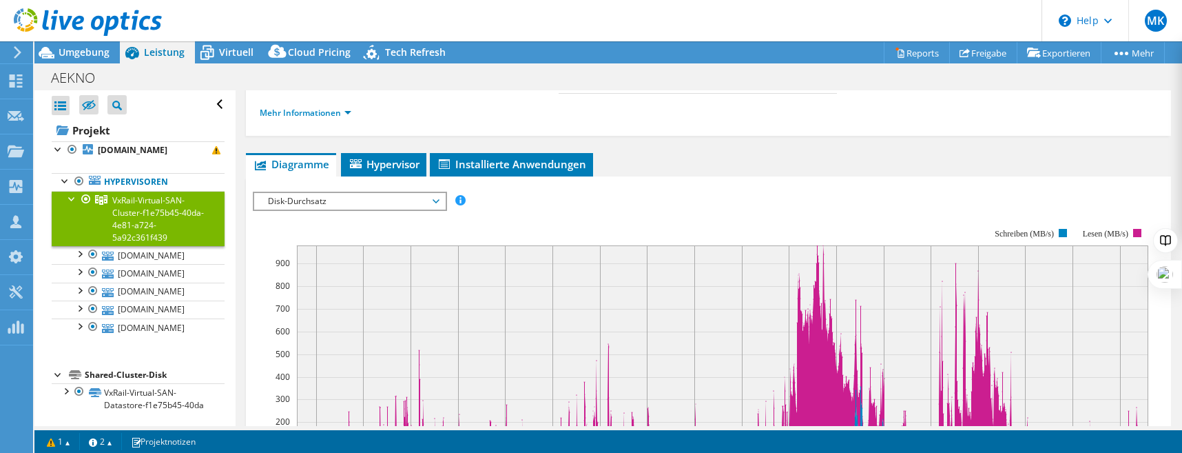
click at [333, 201] on span "Disk-Durchsatz" at bounding box center [349, 201] width 177 height 17
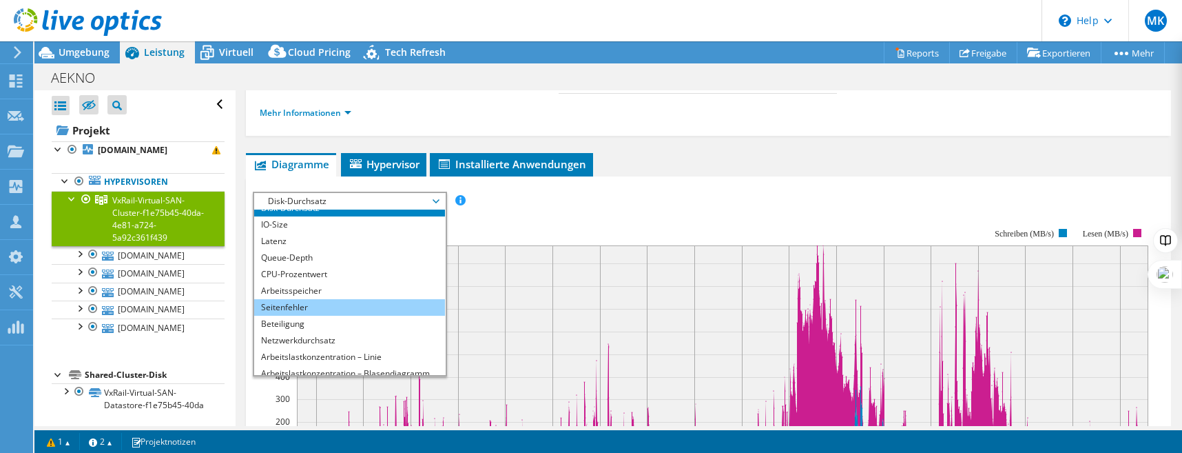
scroll to position [0, 0]
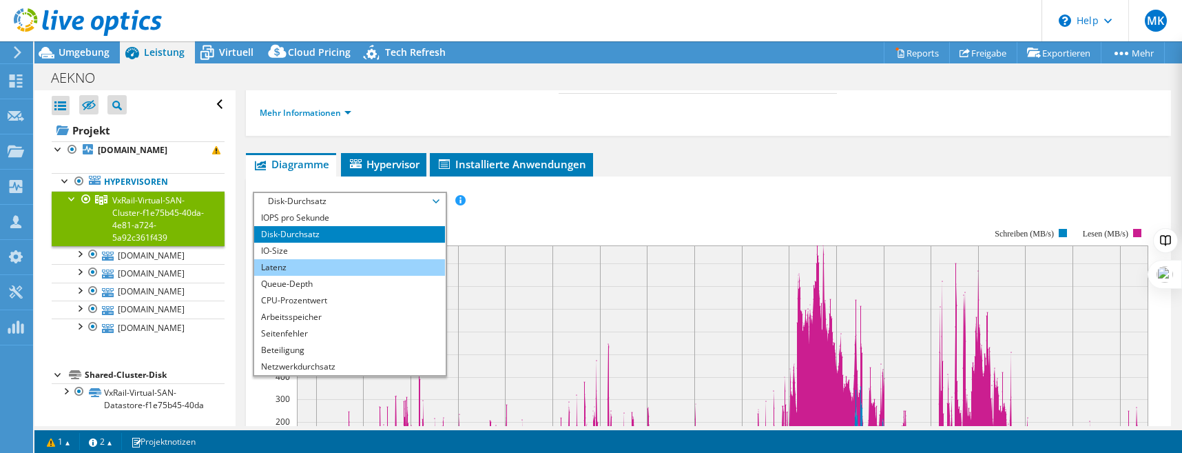
click at [294, 265] on li "Latenz" at bounding box center [349, 267] width 191 height 17
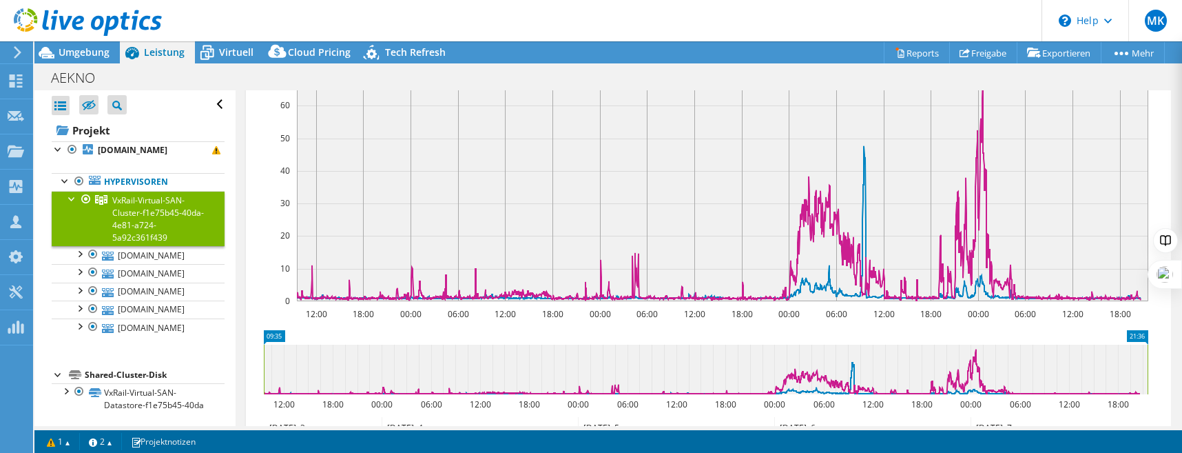
scroll to position [310, 0]
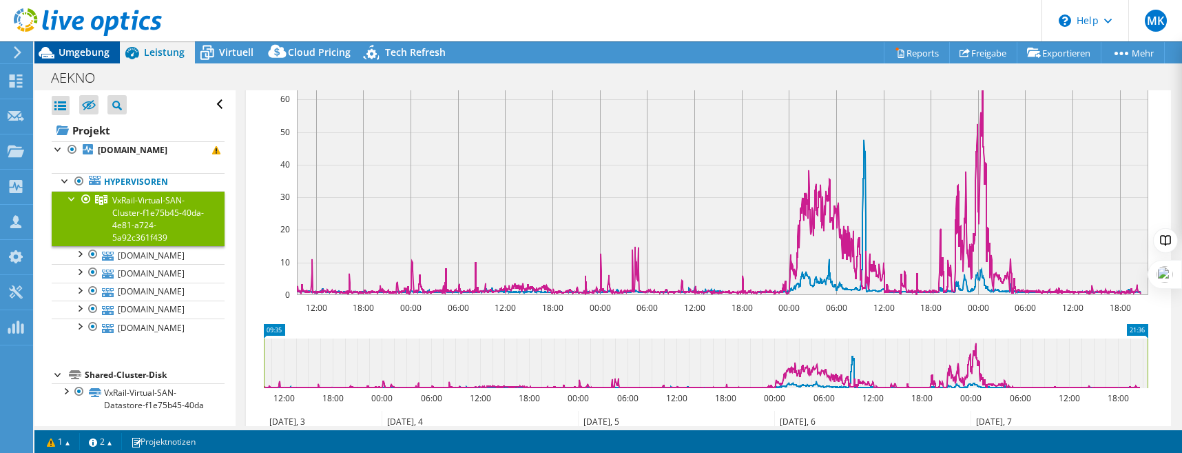
click at [79, 45] on span "Umgebung" at bounding box center [84, 51] width 51 height 13
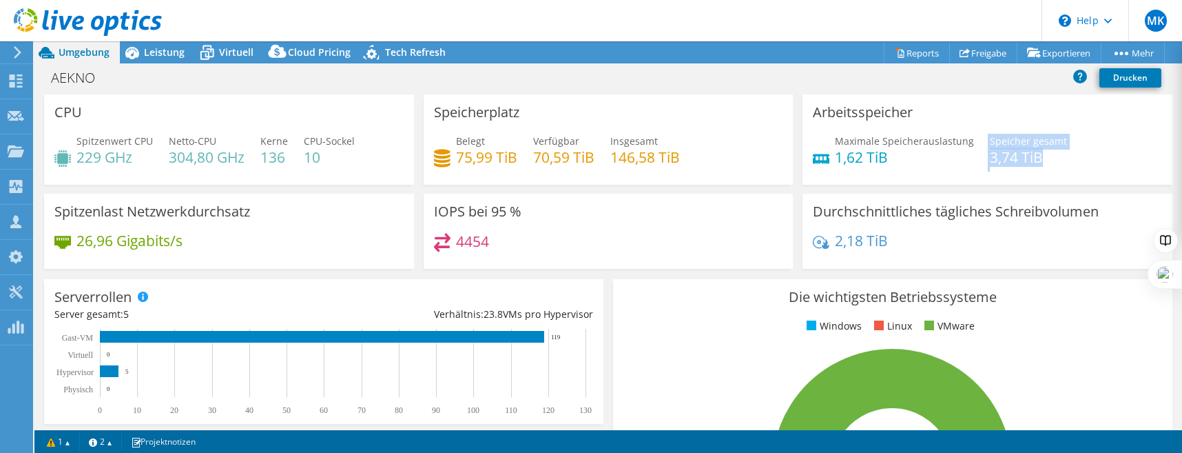
drag, startPoint x: 1043, startPoint y: 156, endPoint x: 978, endPoint y: 161, distance: 65.7
click at [978, 161] on div "Maximale Speicherauslastung 1,62 TiB Speicher gesamt 3,74 TiB" at bounding box center [987, 156] width 349 height 45
drag, startPoint x: 980, startPoint y: 162, endPoint x: 1022, endPoint y: 161, distance: 41.3
click at [1022, 161] on div "Maximale Speicherauslastung 1,62 TiB Speicher gesamt 3,74 TiB" at bounding box center [987, 156] width 349 height 45
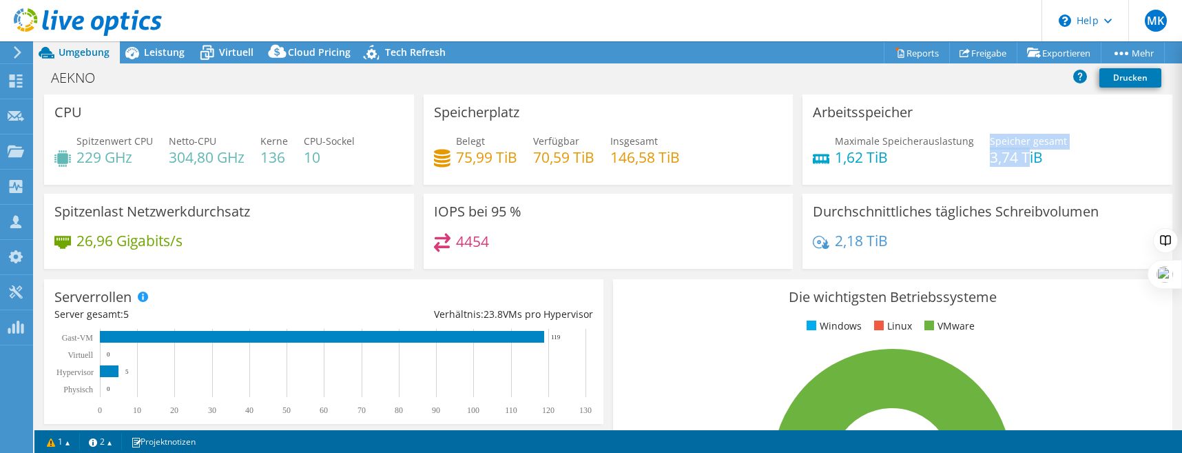
drag, startPoint x: 1022, startPoint y: 161, endPoint x: 1042, endPoint y: 160, distance: 20.0
click at [1022, 161] on h4 "3,74 TiB" at bounding box center [1028, 157] width 77 height 15
drag, startPoint x: 1052, startPoint y: 158, endPoint x: 992, endPoint y: 158, distance: 59.9
click at [992, 158] on h4 "3,74 TiB" at bounding box center [1028, 157] width 77 height 15
click at [990, 160] on h4 "3,74 TiB" at bounding box center [1028, 157] width 77 height 15
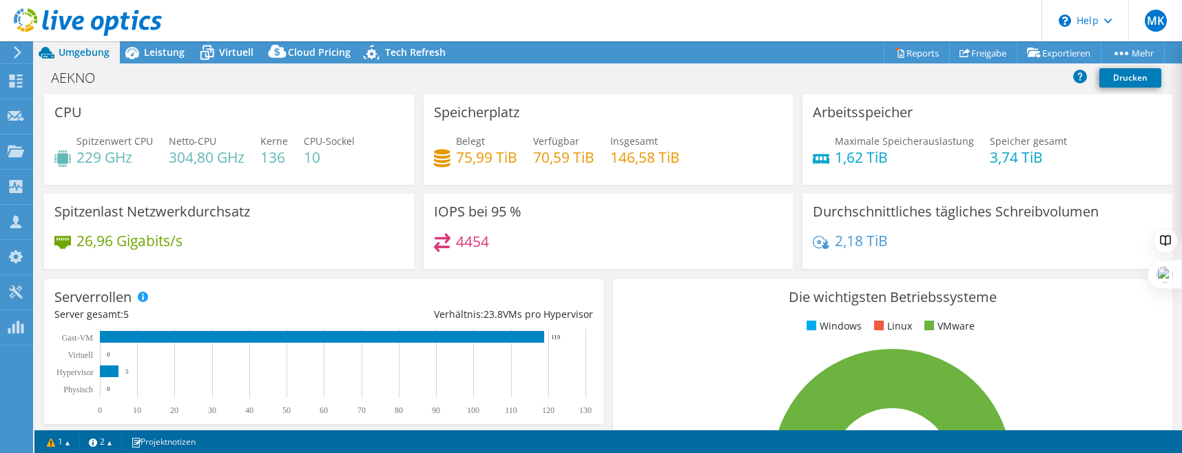
click at [990, 160] on h4 "3,74 TiB" at bounding box center [1028, 157] width 77 height 15
drag, startPoint x: 983, startPoint y: 159, endPoint x: 1034, endPoint y: 158, distance: 51.7
click at [1034, 158] on h4 "3,74 TiB" at bounding box center [1028, 157] width 77 height 15
drag, startPoint x: 1036, startPoint y: 160, endPoint x: 983, endPoint y: 163, distance: 53.1
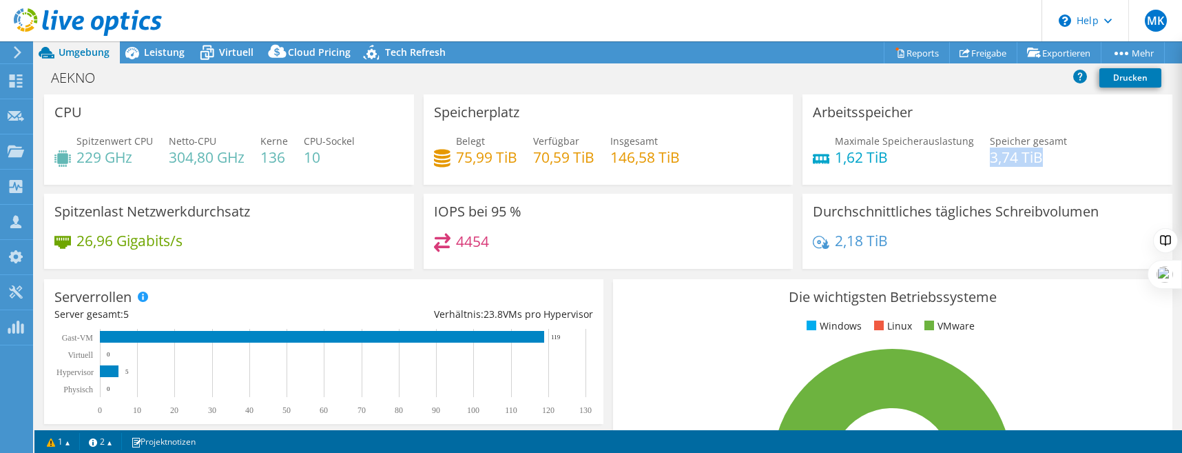
click at [990, 163] on h4 "3,74 TiB" at bounding box center [1028, 157] width 77 height 15
drag, startPoint x: 837, startPoint y: 156, endPoint x: 854, endPoint y: 157, distance: 17.2
click at [854, 157] on h4 "1,62 TiB" at bounding box center [904, 157] width 139 height 15
click at [907, 154] on h4 "1,62 TiB" at bounding box center [904, 157] width 139 height 15
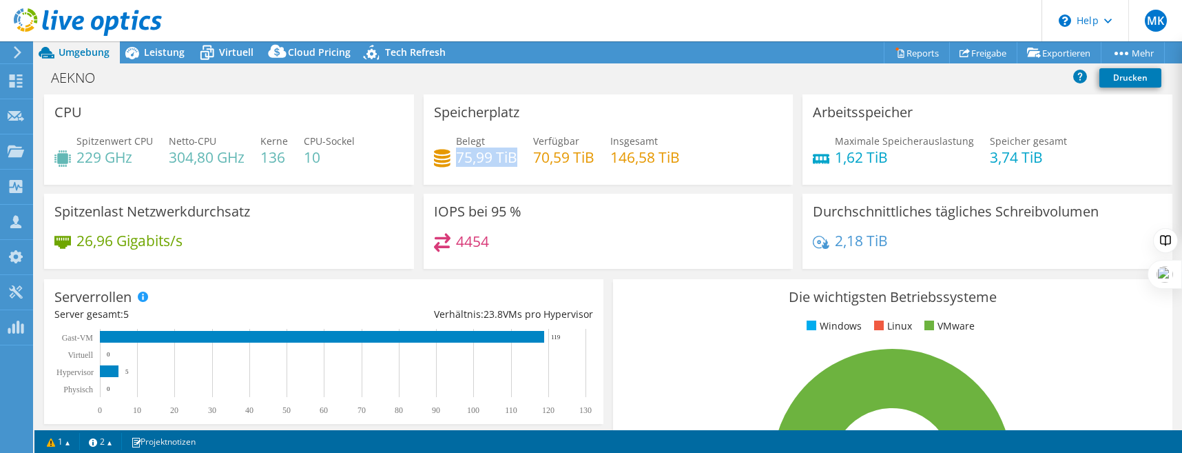
drag, startPoint x: 462, startPoint y: 158, endPoint x: 513, endPoint y: 161, distance: 50.4
click at [513, 161] on h4 "75,99 TiB" at bounding box center [486, 157] width 61 height 15
drag, startPoint x: 513, startPoint y: 161, endPoint x: 464, endPoint y: 161, distance: 48.9
click at [482, 163] on h4 "75,99 TiB" at bounding box center [486, 157] width 61 height 15
drag, startPoint x: 461, startPoint y: 157, endPoint x: 517, endPoint y: 161, distance: 56.6
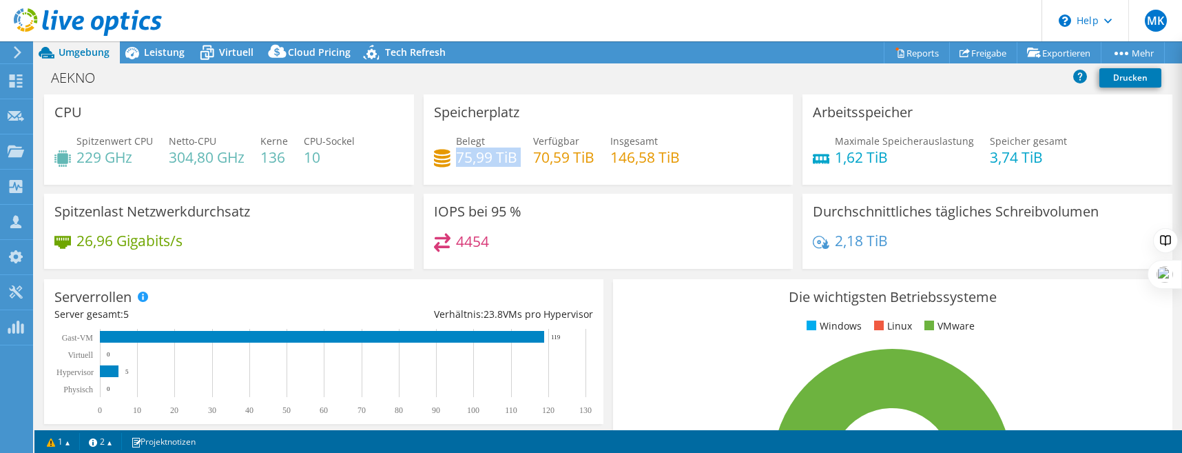
click at [517, 161] on div "Belegt 75,99 TiB Verfügbar 70,59 TiB Insgesamt 146,58 TiB" at bounding box center [608, 156] width 349 height 45
drag, startPoint x: 517, startPoint y: 161, endPoint x: 508, endPoint y: 164, distance: 9.6
click at [508, 164] on h4 "75,99 TiB" at bounding box center [486, 157] width 61 height 15
click at [557, 147] on span "Verfügbar" at bounding box center [556, 140] width 46 height 13
drag, startPoint x: 551, startPoint y: 155, endPoint x: 570, endPoint y: 157, distance: 19.4
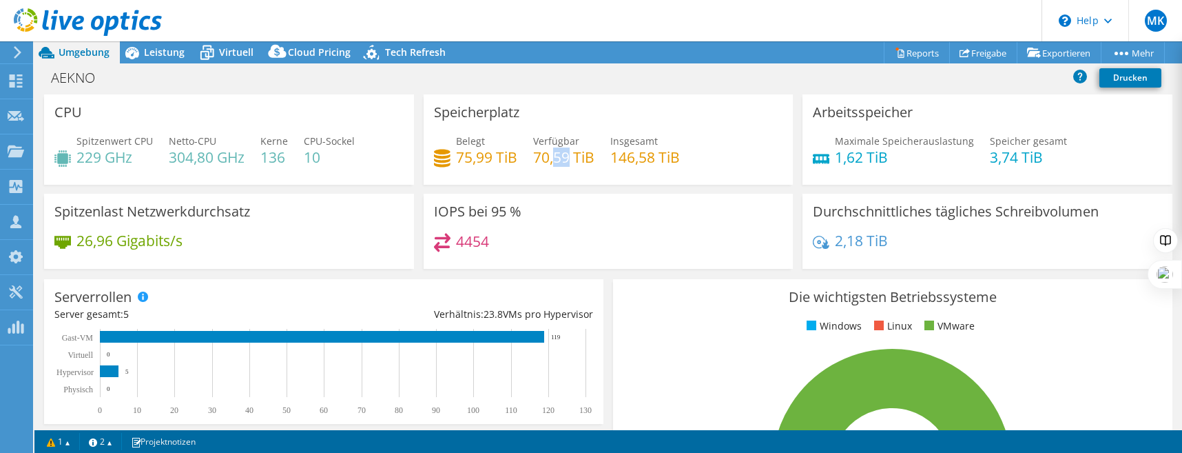
click at [570, 157] on h4 "70,59 TiB" at bounding box center [563, 157] width 61 height 15
drag, startPoint x: 570, startPoint y: 157, endPoint x: 553, endPoint y: 157, distance: 17.2
click at [553, 157] on h4 "70,59 TiB" at bounding box center [563, 157] width 61 height 15
drag, startPoint x: 552, startPoint y: 157, endPoint x: 563, endPoint y: 158, distance: 11.0
click at [563, 158] on h4 "70,59 TiB" at bounding box center [563, 157] width 61 height 15
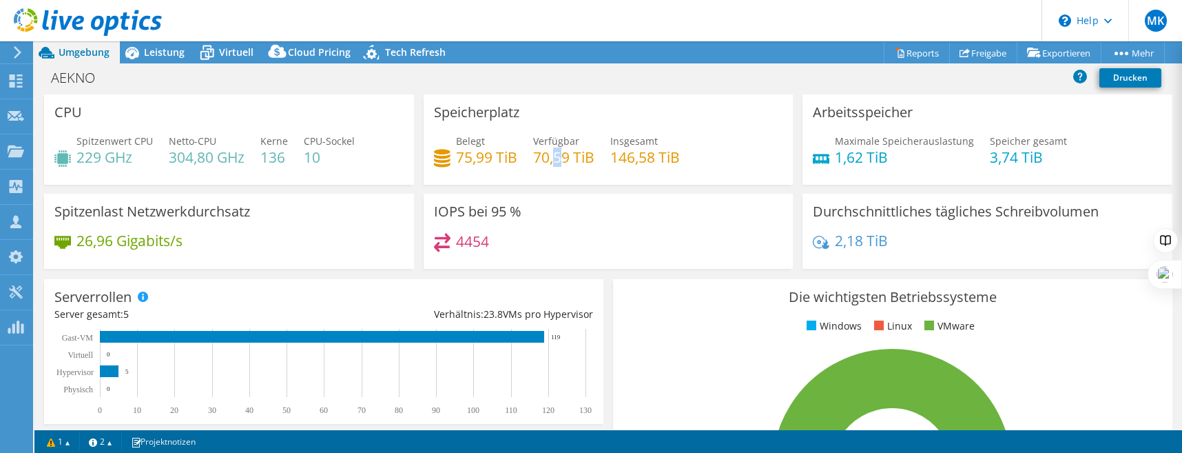
click at [563, 156] on h4 "70,59 TiB" at bounding box center [563, 157] width 61 height 15
drag, startPoint x: 555, startPoint y: 155, endPoint x: 568, endPoint y: 157, distance: 13.3
click at [568, 157] on h4 "70,59 TiB" at bounding box center [563, 157] width 61 height 15
drag, startPoint x: 568, startPoint y: 157, endPoint x: 555, endPoint y: 156, distance: 12.4
click at [555, 156] on h4 "70,59 TiB" at bounding box center [563, 157] width 61 height 15
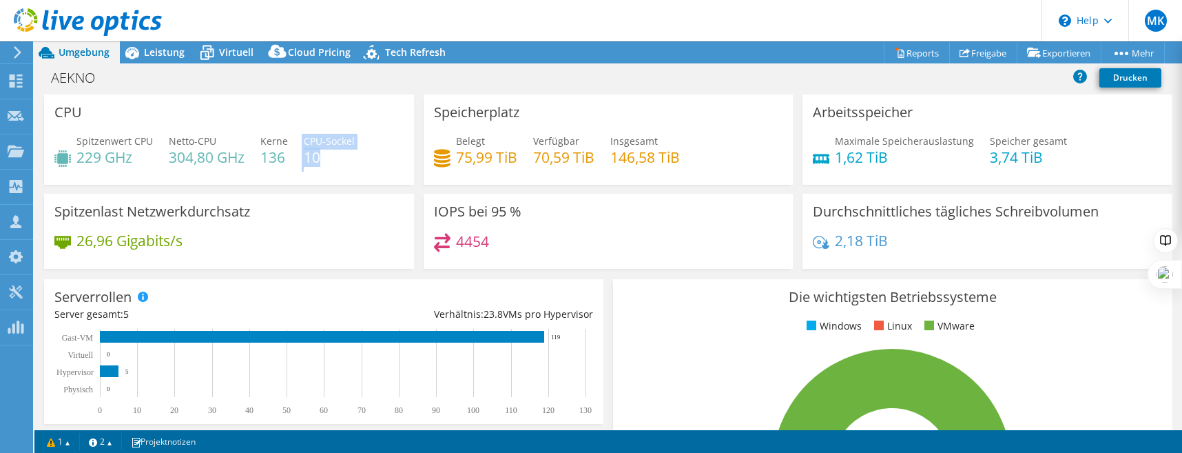
drag, startPoint x: 329, startPoint y: 154, endPoint x: 300, endPoint y: 158, distance: 29.3
click at [300, 158] on div "Spitzenwert CPU 229 GHz Netto-CPU 304,80 GHz Kerne 136 CPU-Sockel 10" at bounding box center [228, 156] width 349 height 45
drag, startPoint x: 303, startPoint y: 158, endPoint x: 325, endPoint y: 158, distance: 22.0
click at [325, 158] on h4 "10" at bounding box center [329, 157] width 51 height 15
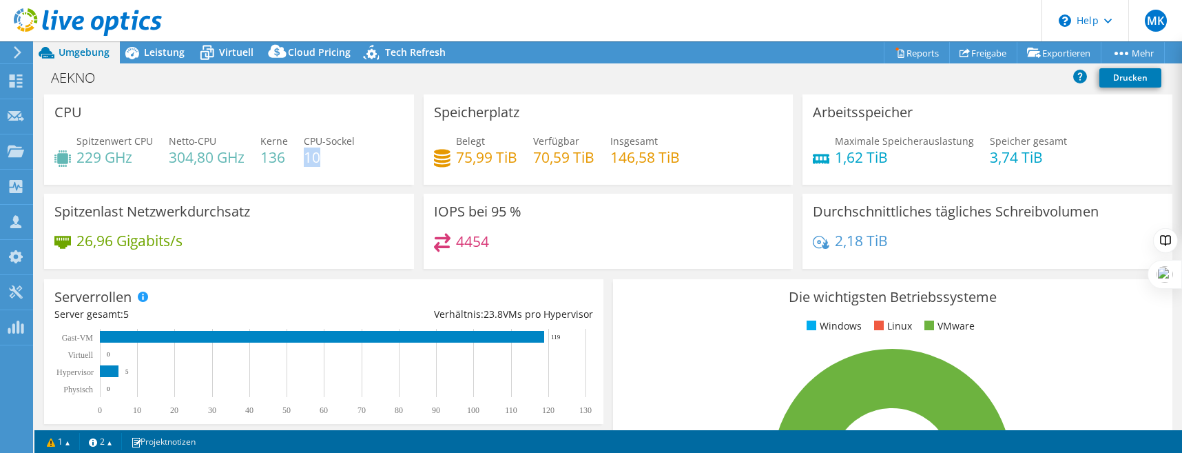
click at [324, 157] on h4 "10" at bounding box center [329, 157] width 51 height 15
drag, startPoint x: 322, startPoint y: 157, endPoint x: 265, endPoint y: 157, distance: 57.2
click at [265, 157] on div "Spitzenwert CPU 229 GHz Netto-CPU 304,80 GHz Kerne 136 CPU-Sockel 10" at bounding box center [228, 156] width 349 height 45
click at [265, 157] on h4 "136" at bounding box center [274, 157] width 28 height 15
drag, startPoint x: 258, startPoint y: 141, endPoint x: 318, endPoint y: 156, distance: 61.2
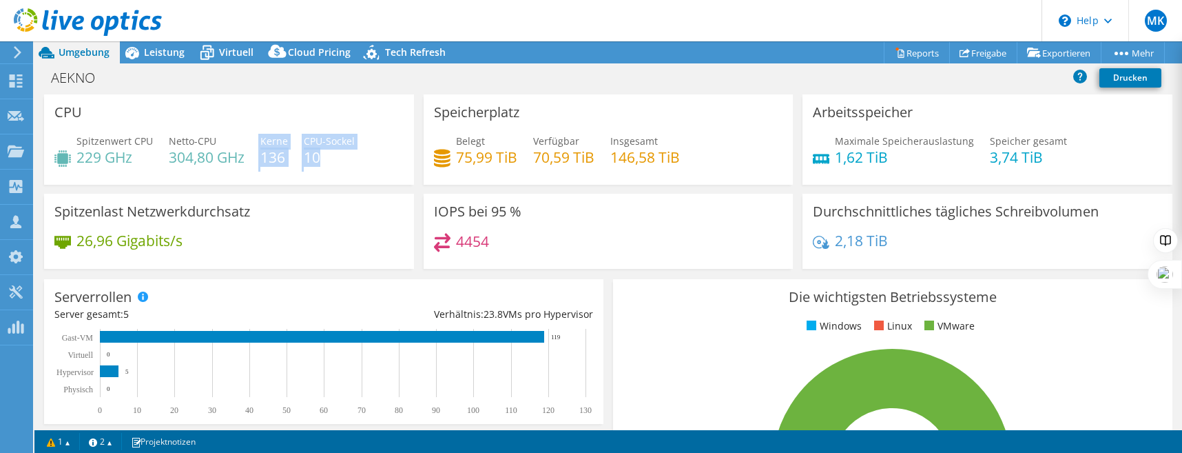
click at [318, 156] on div "Spitzenwert CPU 229 GHz Netto-CPU 304,80 GHz Kerne 136 CPU-Sockel 10" at bounding box center [228, 156] width 349 height 45
click at [318, 156] on h4 "10" at bounding box center [329, 157] width 51 height 15
click at [271, 158] on h4 "136" at bounding box center [274, 157] width 28 height 15
drag, startPoint x: 260, startPoint y: 156, endPoint x: 285, endPoint y: 156, distance: 24.1
click at [285, 156] on h4 "136" at bounding box center [274, 157] width 28 height 15
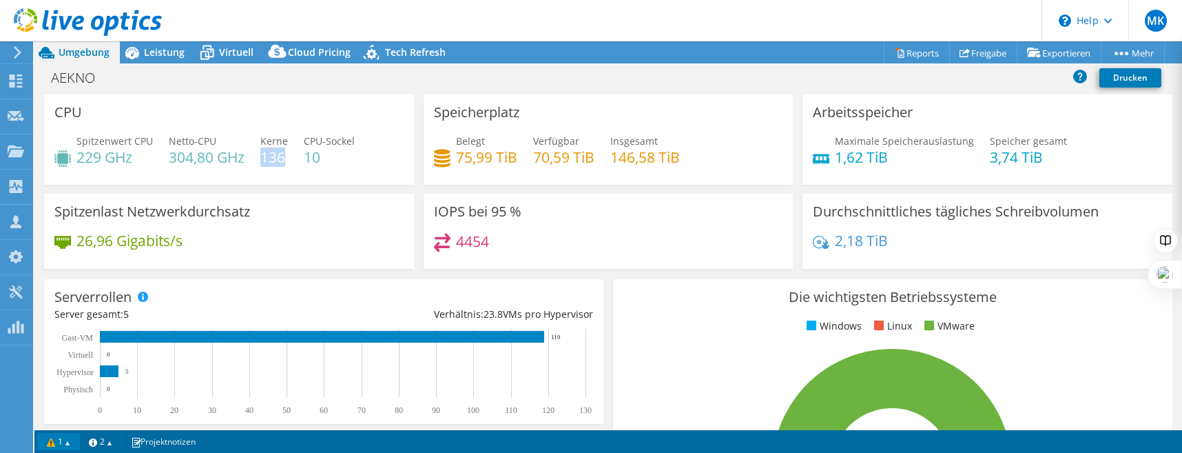
click at [64, 439] on link "1" at bounding box center [58, 441] width 43 height 17
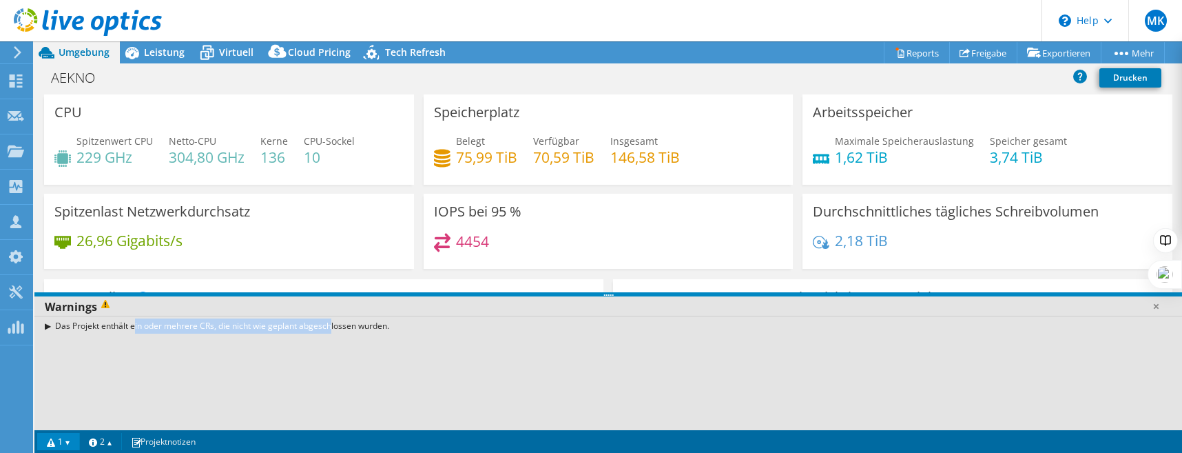
drag, startPoint x: 87, startPoint y: 326, endPoint x: 278, endPoint y: 329, distance: 190.9
click at [278, 329] on div "Das Projekt enthält ein oder mehrere CRs, die nicht wie geplant abgeschlossen w…" at bounding box center [608, 326] width 1148 height 20
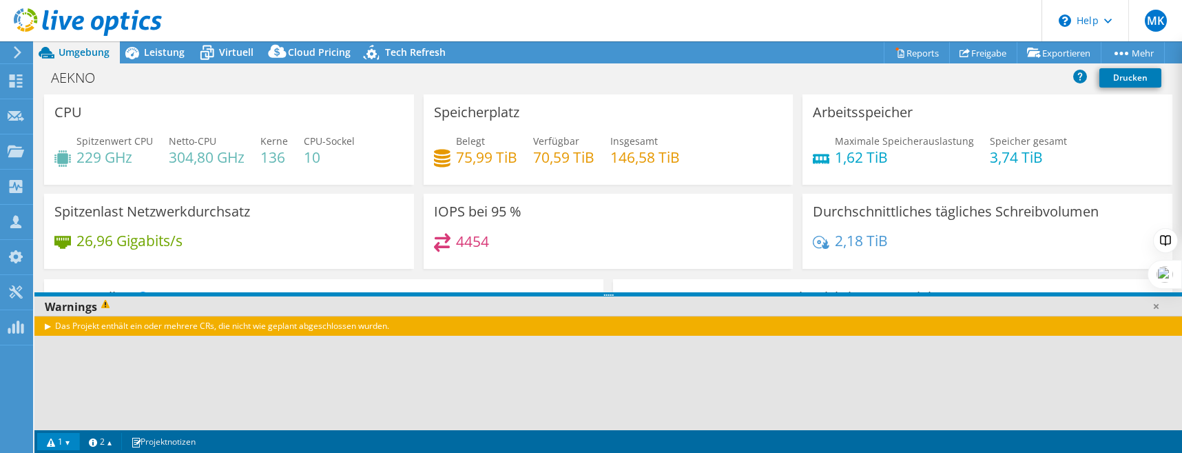
click at [49, 327] on div "Das Projekt enthält ein oder mehrere CRs, die nicht wie geplant abgeschlossen w…" at bounding box center [608, 326] width 1148 height 20
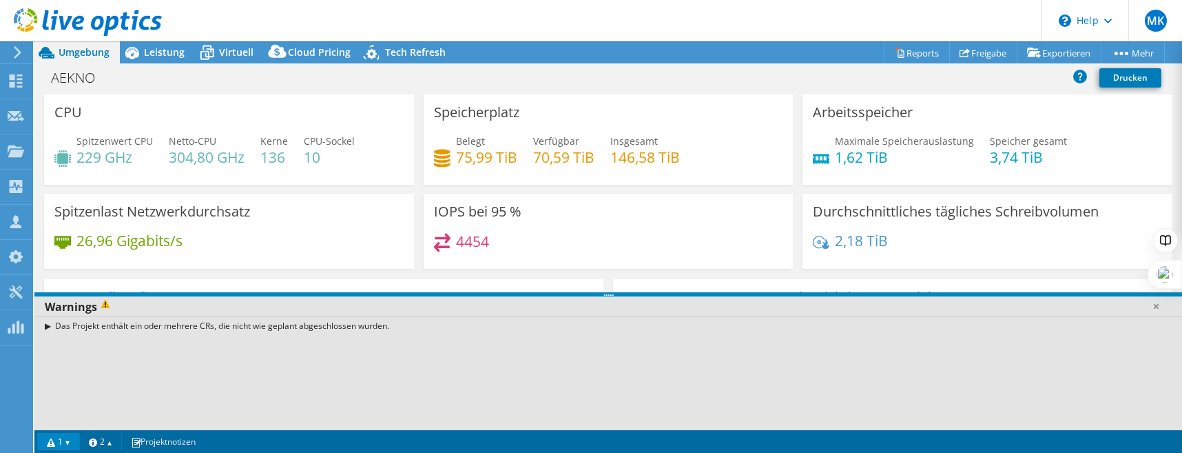
click at [270, 269] on div "Spitzenlast Netzwerkdurchsatz 26,96 Gigabits/s" at bounding box center [229, 236] width 380 height 84
click at [1160, 306] on link at bounding box center [1156, 306] width 14 height 14
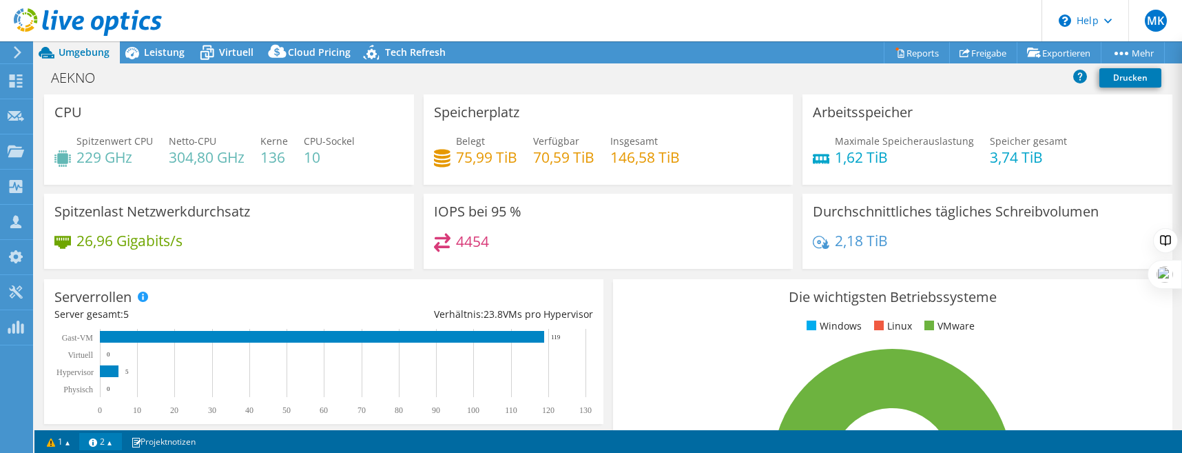
click at [108, 443] on link "2" at bounding box center [100, 441] width 43 height 17
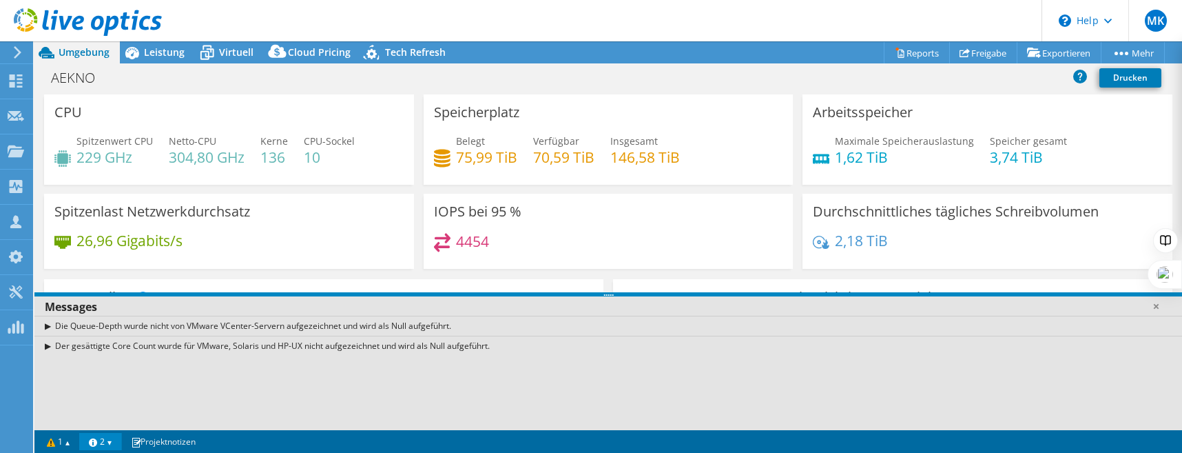
drag, startPoint x: 138, startPoint y: 326, endPoint x: 364, endPoint y: 321, distance: 226.0
click at [364, 321] on div "Die Queue-Depth wurde nicht von VMware VCenter-Servern aufgezeichnet und wird a…" at bounding box center [608, 326] width 1148 height 20
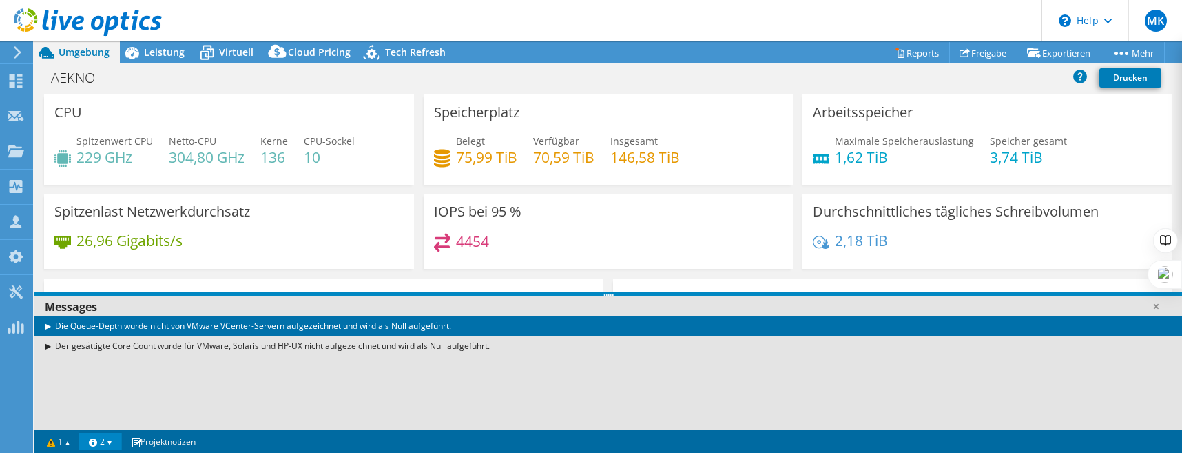
click at [113, 349] on div "Der gesättigte Core Count wurde für VMware, Solaris und HP-UX nicht aufgezeichn…" at bounding box center [608, 346] width 1148 height 20
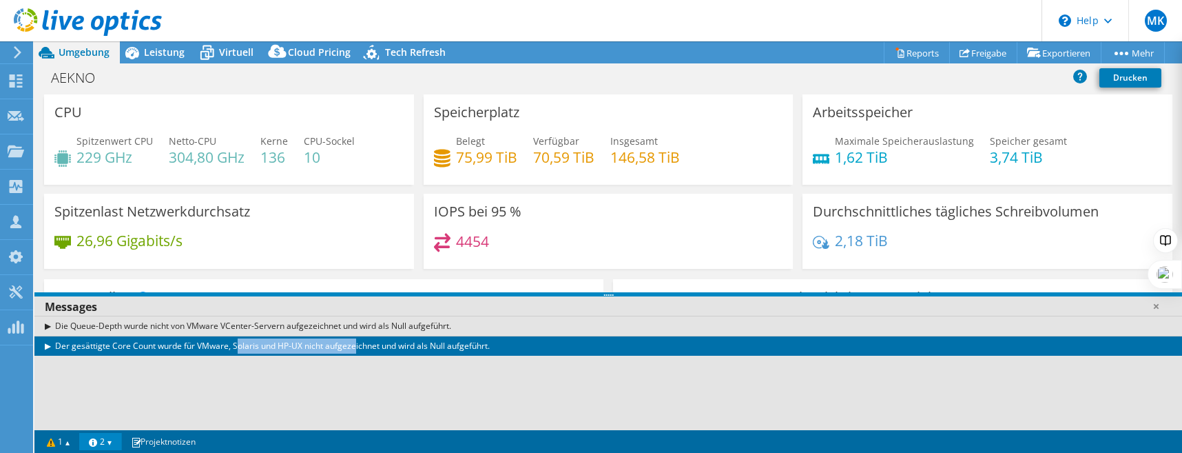
drag, startPoint x: 102, startPoint y: 347, endPoint x: 229, endPoint y: 346, distance: 126.8
click at [229, 346] on div "Der gesättigte Core Count wurde für VMware, Solaris und HP-UX nicht aufgezeichn…" at bounding box center [608, 346] width 1148 height 20
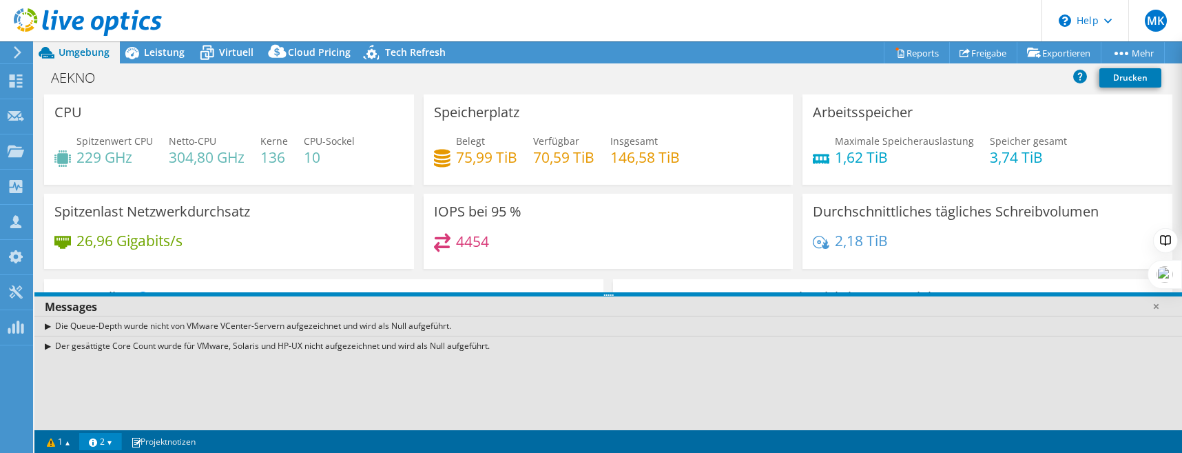
click at [48, 347] on div "Der gesättigte Core Count wurde für VMware, Solaris und HP-UX nicht aufgezeichn…" at bounding box center [608, 346] width 1148 height 20
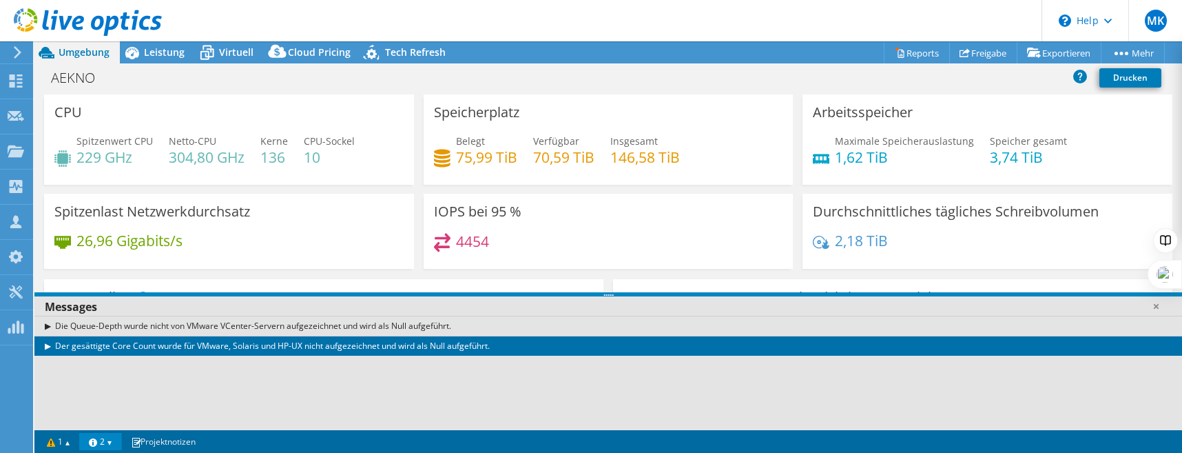
click at [371, 270] on div "Spitzenlast Netzwerkdurchsatz 26,96 Gigabits/s" at bounding box center [229, 236] width 380 height 84
click at [1158, 304] on link at bounding box center [1156, 306] width 14 height 14
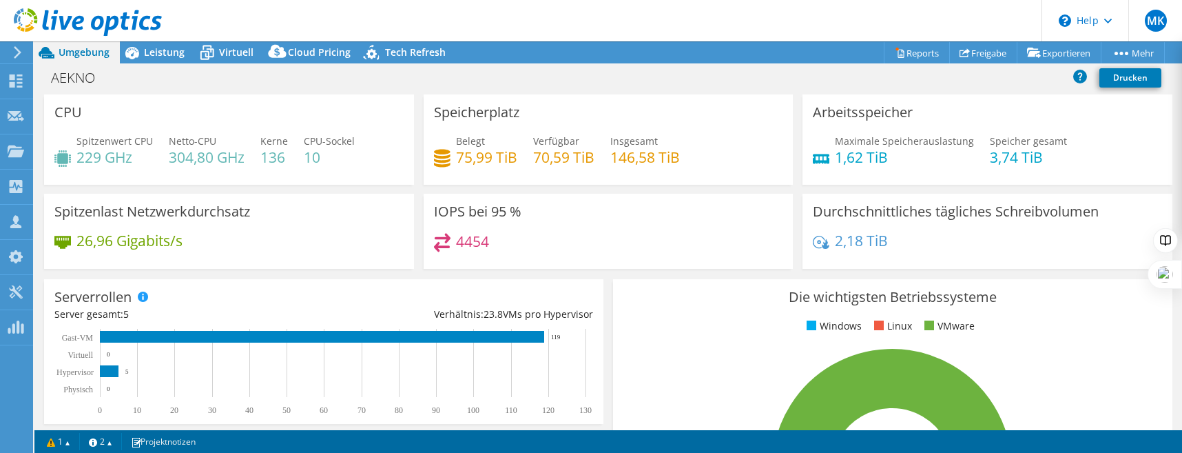
click at [605, 273] on div "IOPS bei 95 % 4454" at bounding box center [609, 236] width 380 height 84
drag, startPoint x: 264, startPoint y: 158, endPoint x: 281, endPoint y: 157, distance: 17.2
click at [281, 157] on h4 "136" at bounding box center [274, 157] width 28 height 15
click at [154, 57] on span "Leistung" at bounding box center [164, 51] width 41 height 13
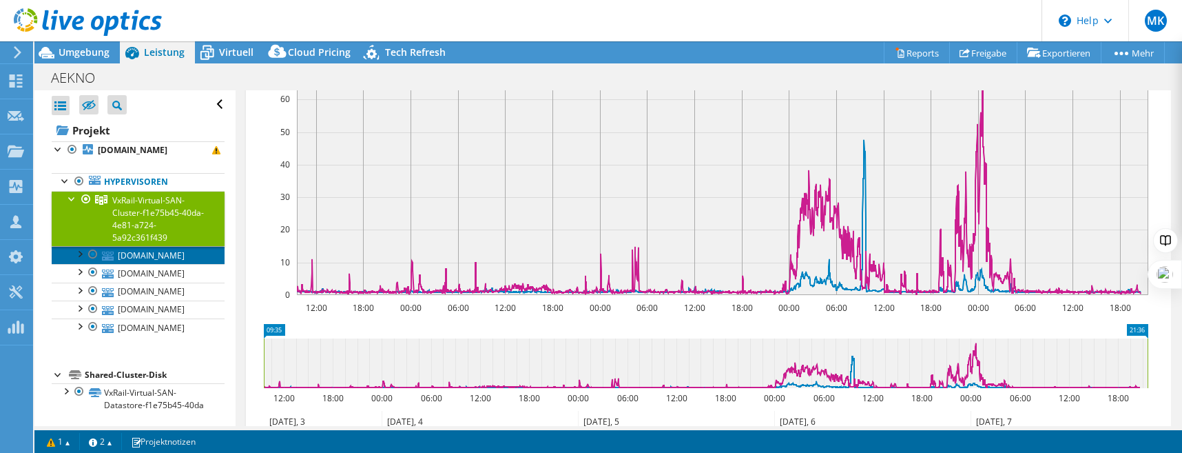
click at [156, 257] on link "[DOMAIN_NAME]" at bounding box center [138, 255] width 173 height 18
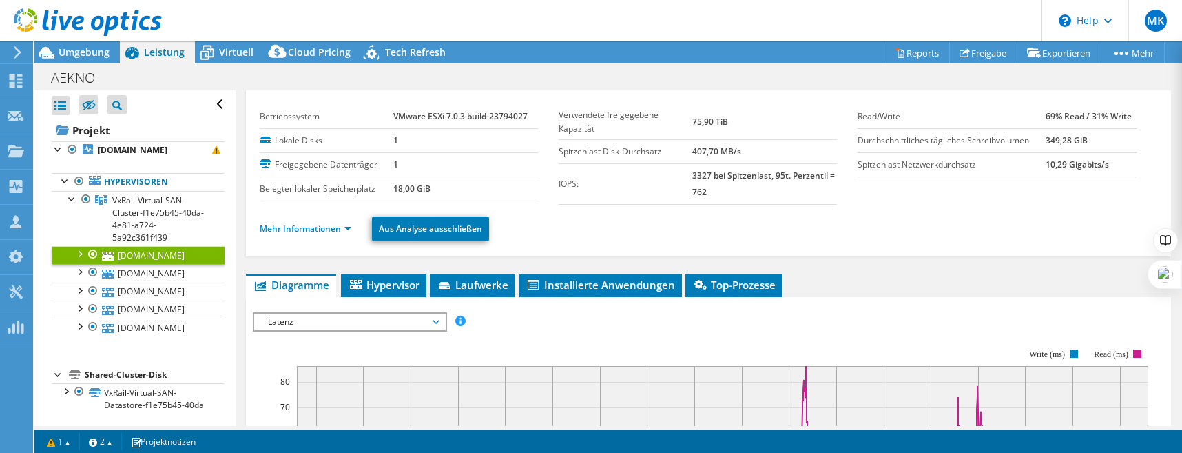
scroll to position [0, 0]
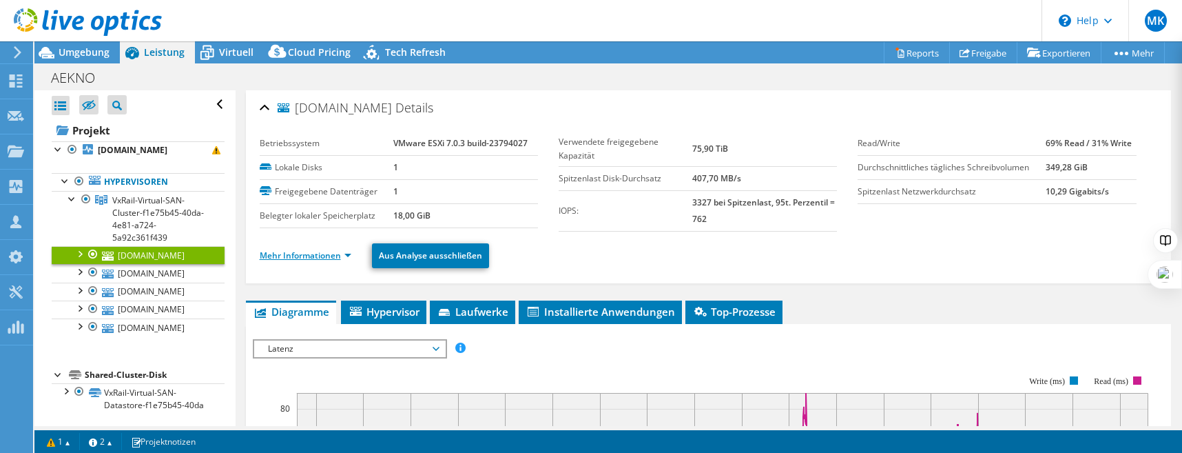
click at [333, 254] on link "Mehr Informationen" at bounding box center [306, 255] width 92 height 12
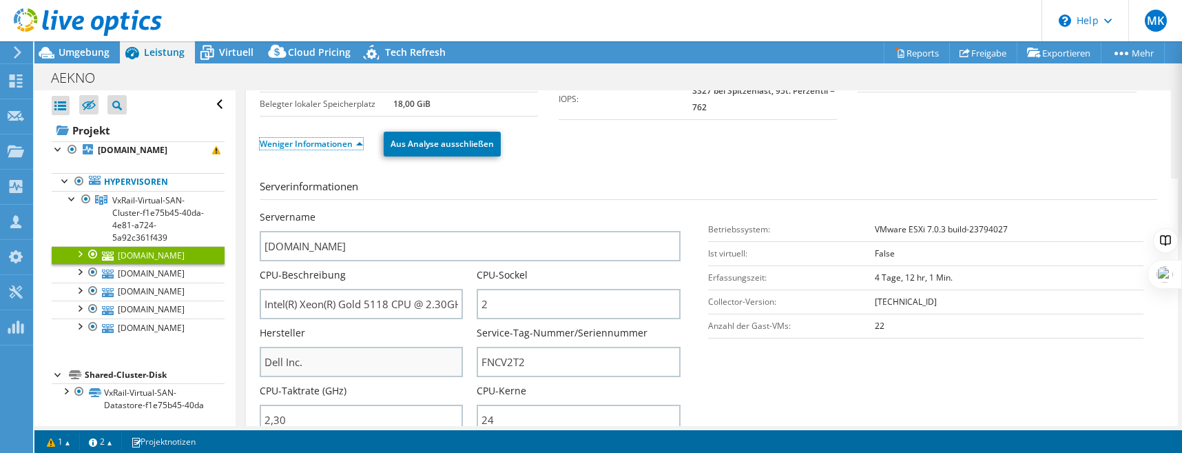
scroll to position [172, 0]
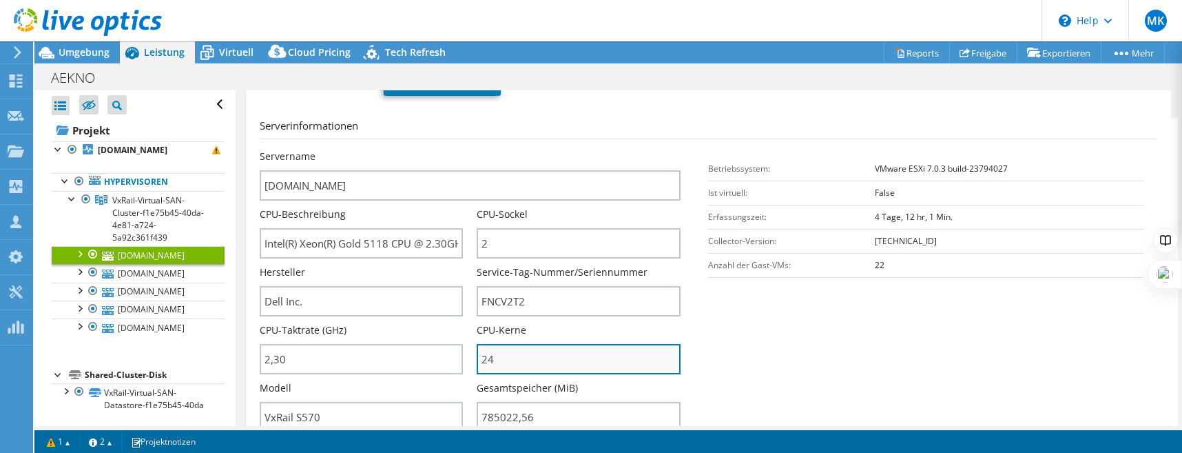
drag, startPoint x: 500, startPoint y: 357, endPoint x: 479, endPoint y: 356, distance: 20.7
click at [479, 356] on input "24" at bounding box center [579, 359] width 204 height 30
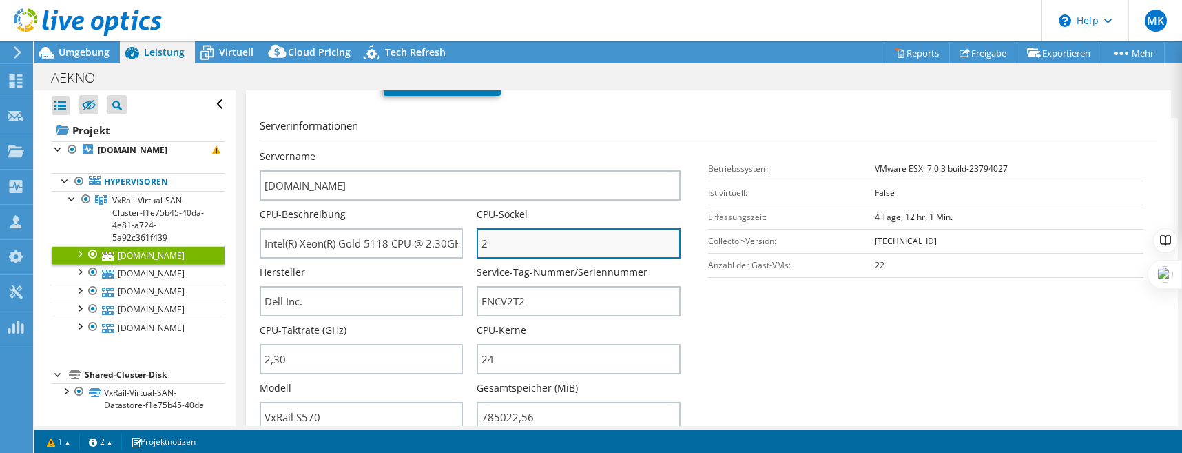
click at [497, 246] on input "2" at bounding box center [579, 243] width 204 height 30
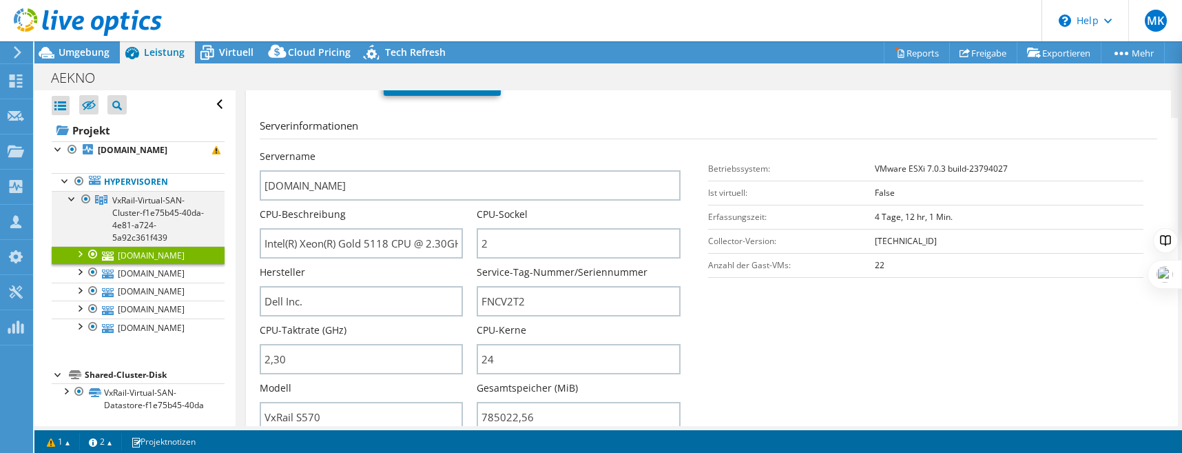
click at [72, 198] on div at bounding box center [72, 198] width 14 height 14
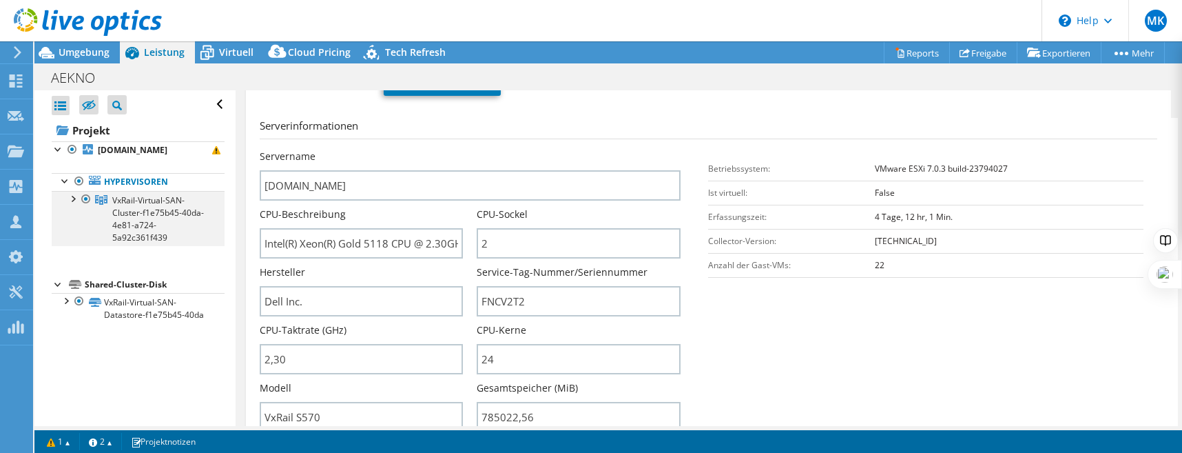
click at [73, 199] on div at bounding box center [72, 198] width 14 height 14
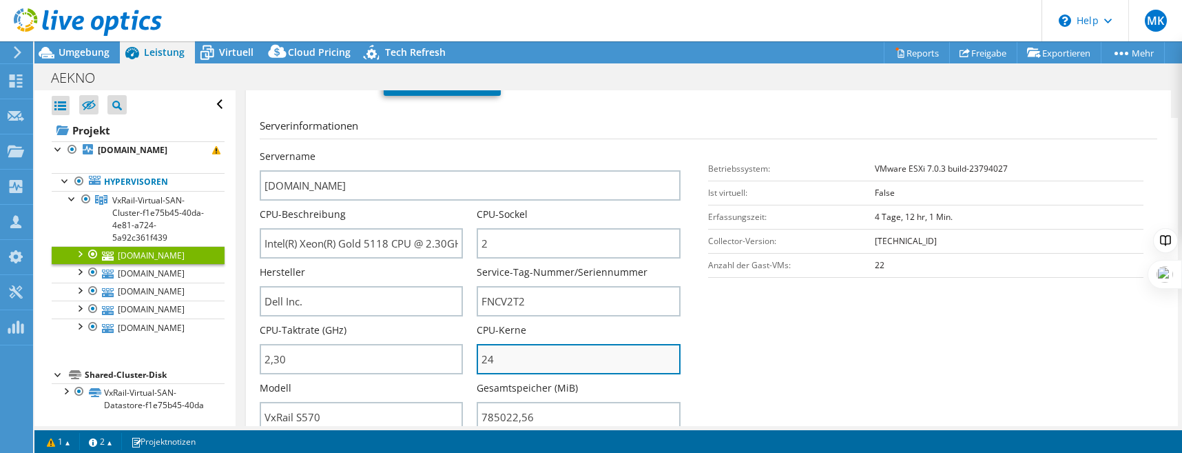
drag, startPoint x: 502, startPoint y: 358, endPoint x: 482, endPoint y: 360, distance: 20.7
click at [482, 360] on input "24" at bounding box center [579, 359] width 204 height 30
click at [494, 360] on input "24" at bounding box center [579, 359] width 204 height 30
drag, startPoint x: 502, startPoint y: 360, endPoint x: 263, endPoint y: 314, distance: 243.5
click at [484, 359] on input "24" at bounding box center [579, 359] width 204 height 30
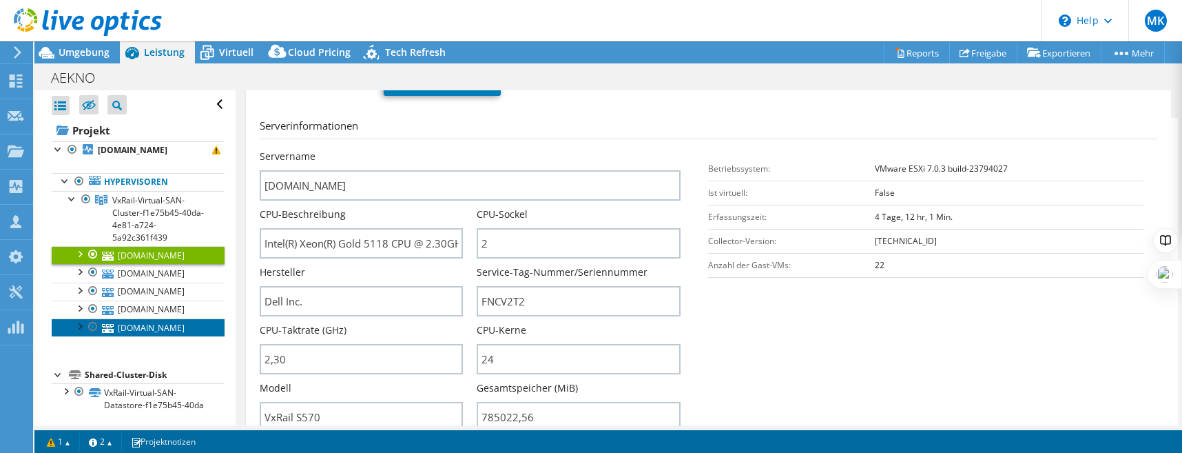
click at [157, 325] on link "[DOMAIN_NAME]" at bounding box center [138, 327] width 173 height 18
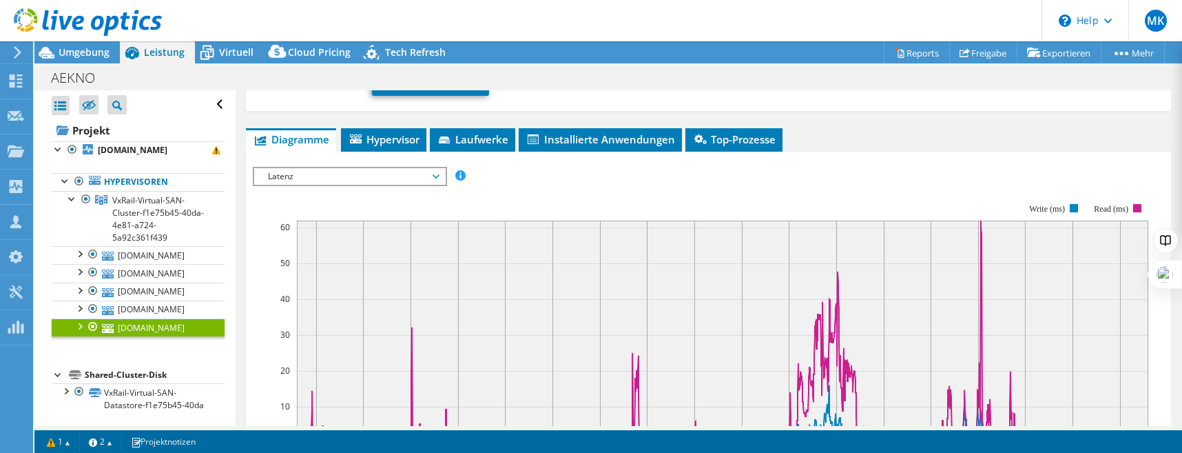
scroll to position [103, 0]
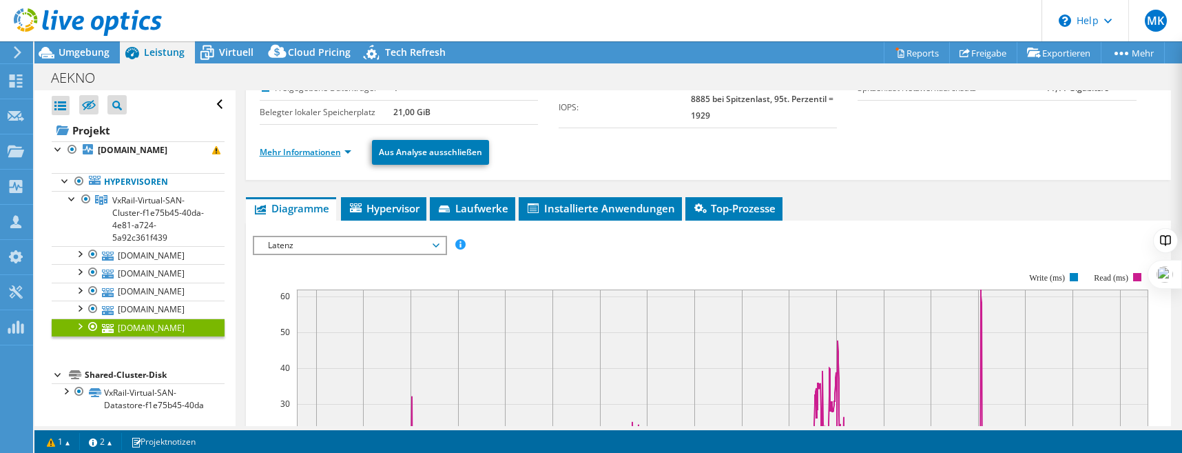
click at [313, 152] on link "Mehr Informationen" at bounding box center [306, 152] width 92 height 12
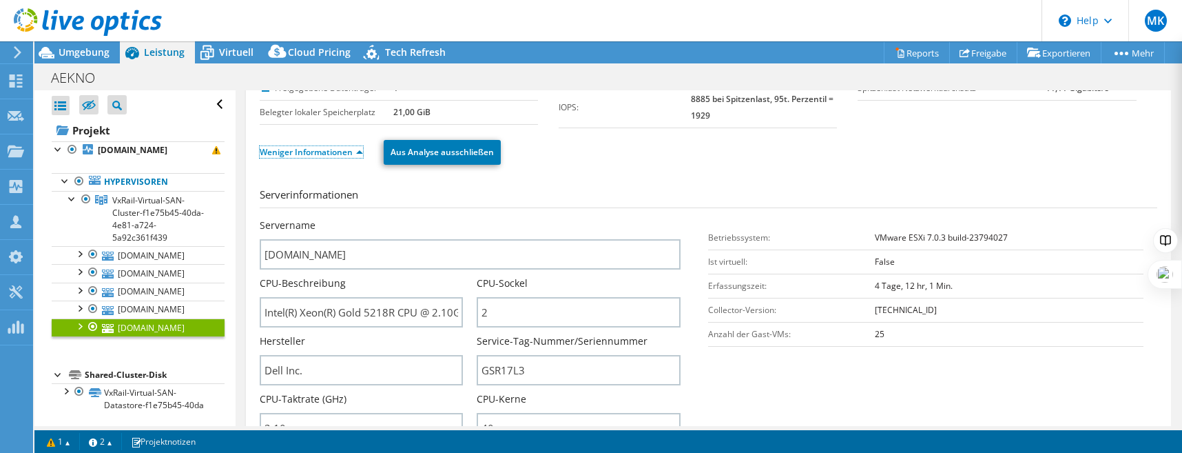
scroll to position [241, 0]
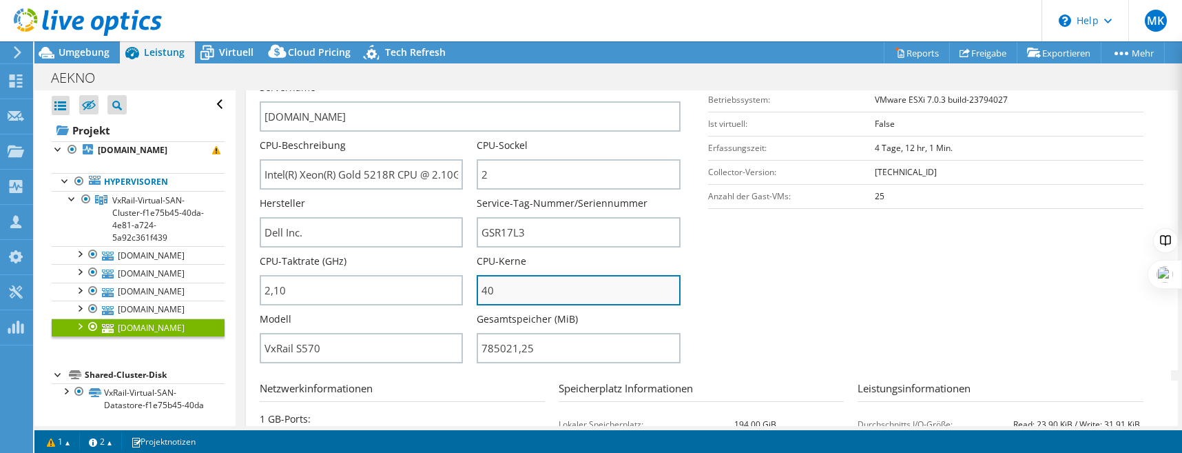
drag, startPoint x: 523, startPoint y: 294, endPoint x: 475, endPoint y: 289, distance: 47.7
click at [477, 289] on input "40" at bounding box center [579, 290] width 204 height 30
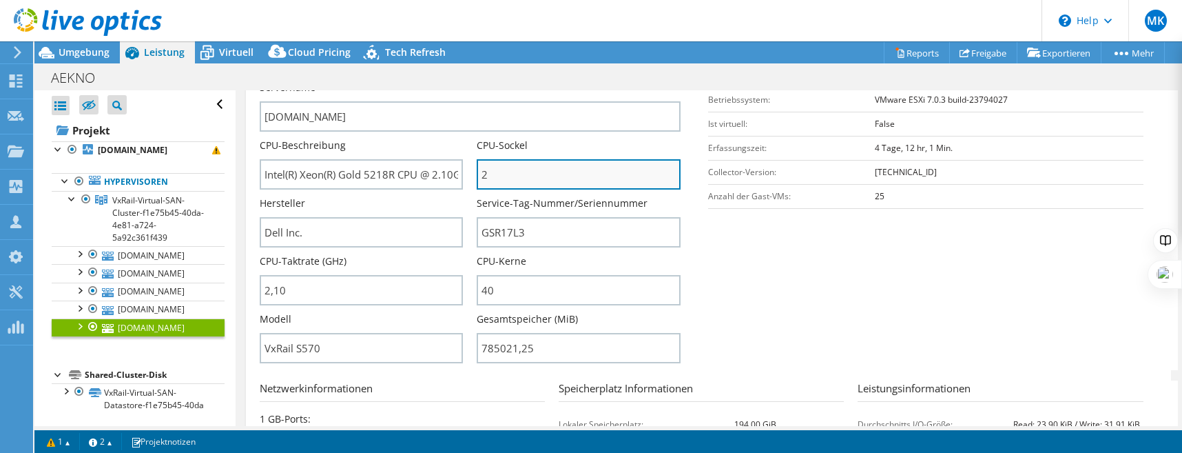
click at [499, 172] on input "2" at bounding box center [579, 174] width 204 height 30
drag, startPoint x: 490, startPoint y: 172, endPoint x: 502, endPoint y: 202, distance: 32.8
click at [489, 172] on input "2" at bounding box center [579, 174] width 204 height 30
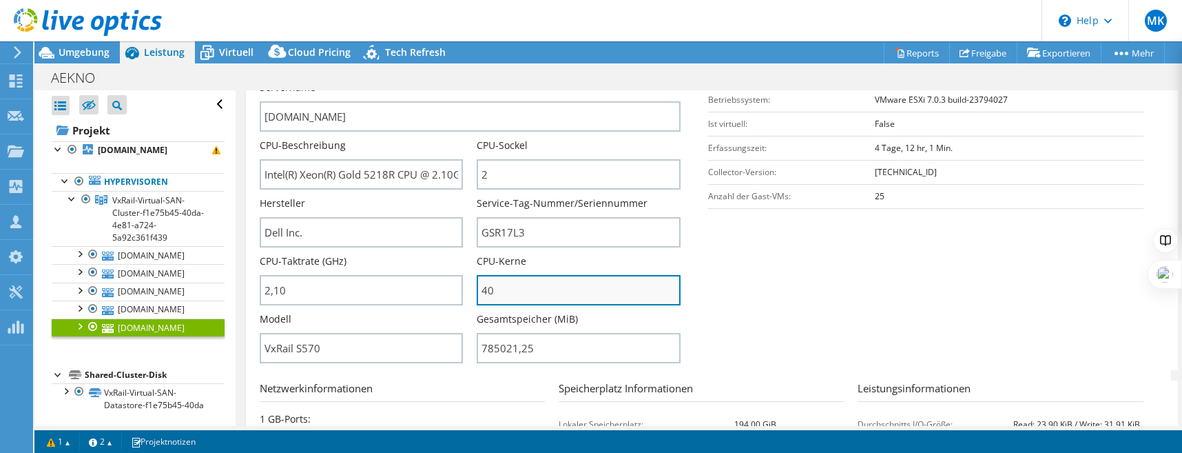
drag, startPoint x: 511, startPoint y: 290, endPoint x: 487, endPoint y: 289, distance: 24.2
click at [487, 289] on input "40" at bounding box center [579, 290] width 204 height 30
click at [547, 293] on input "40" at bounding box center [579, 290] width 204 height 30
drag, startPoint x: 524, startPoint y: 291, endPoint x: 469, endPoint y: 289, distance: 55.1
click at [469, 81] on div "Servername vxrail-05.aekno.de CPU-Beschreibung Intel(R) Xeon(R) Gold 5218R CPU …" at bounding box center [477, 81] width 435 height 0
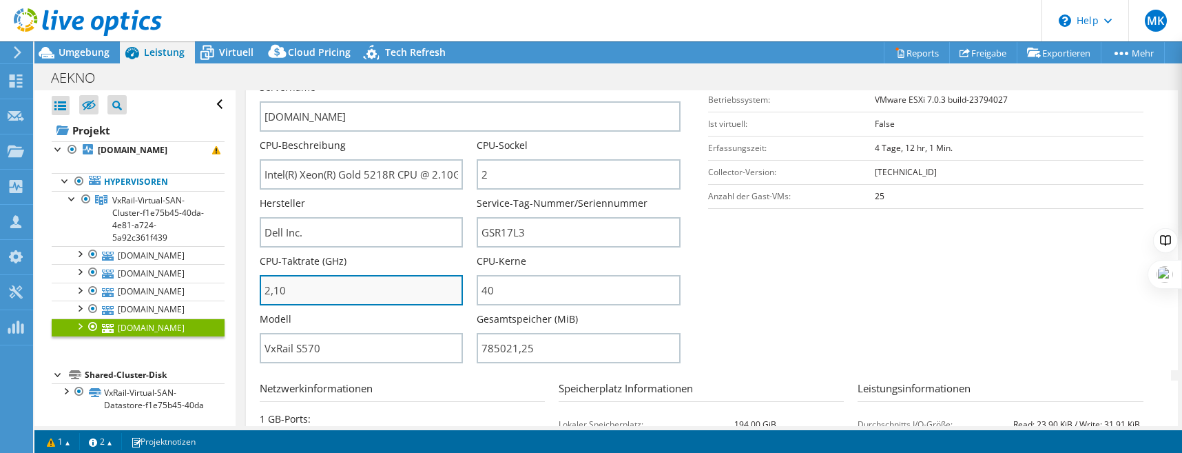
click at [306, 276] on input "2,10" at bounding box center [362, 290] width 204 height 30
drag, startPoint x: 305, startPoint y: 283, endPoint x: 255, endPoint y: 286, distance: 49.7
click at [255, 287] on div "vxrail-05.aekno.de Details Betriebssystem VMware ESXi 7.0.3 build-23794027 Loka…" at bounding box center [708, 258] width 925 height 818
click at [313, 289] on input "2,10" at bounding box center [362, 290] width 204 height 30
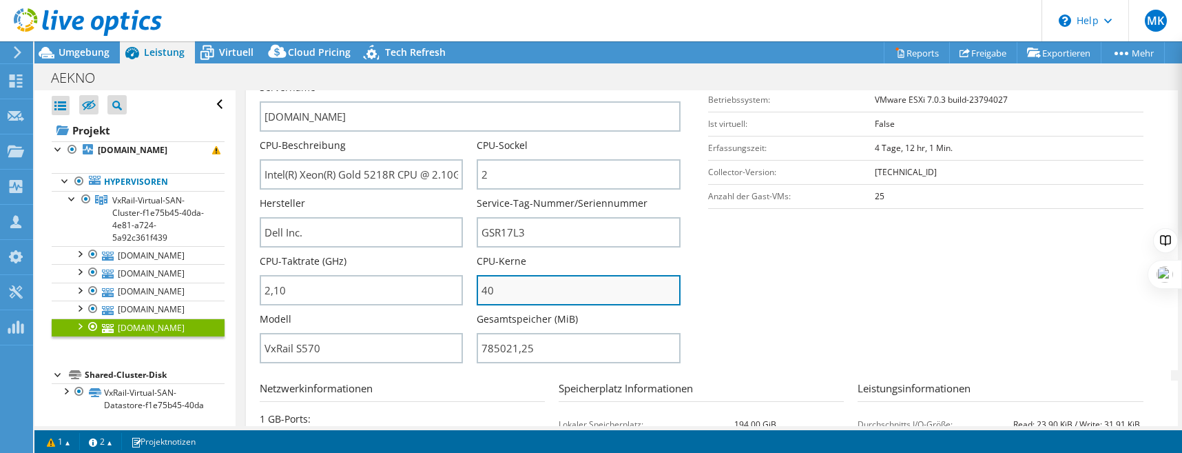
type input "210"
click at [528, 289] on input "40" at bounding box center [579, 290] width 204 height 30
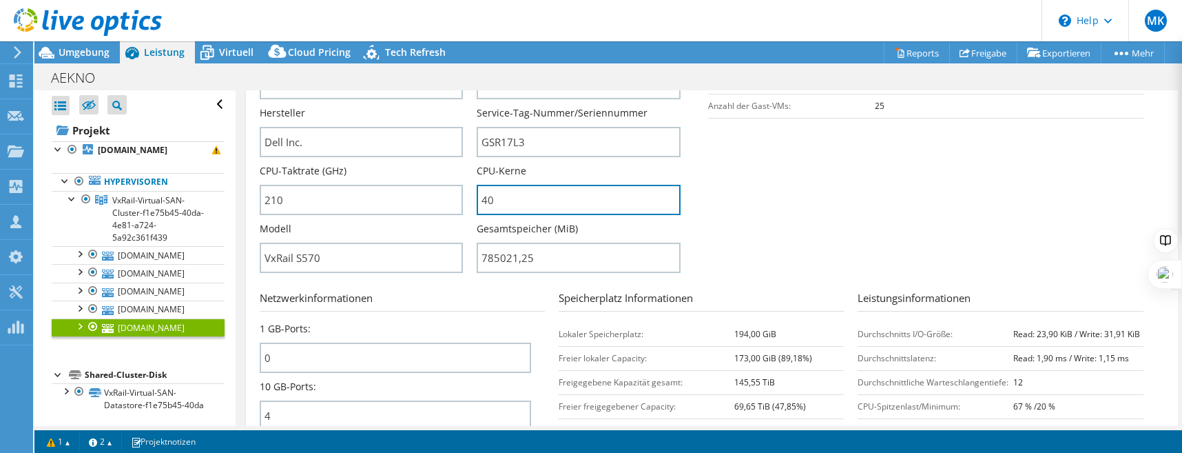
scroll to position [344, 0]
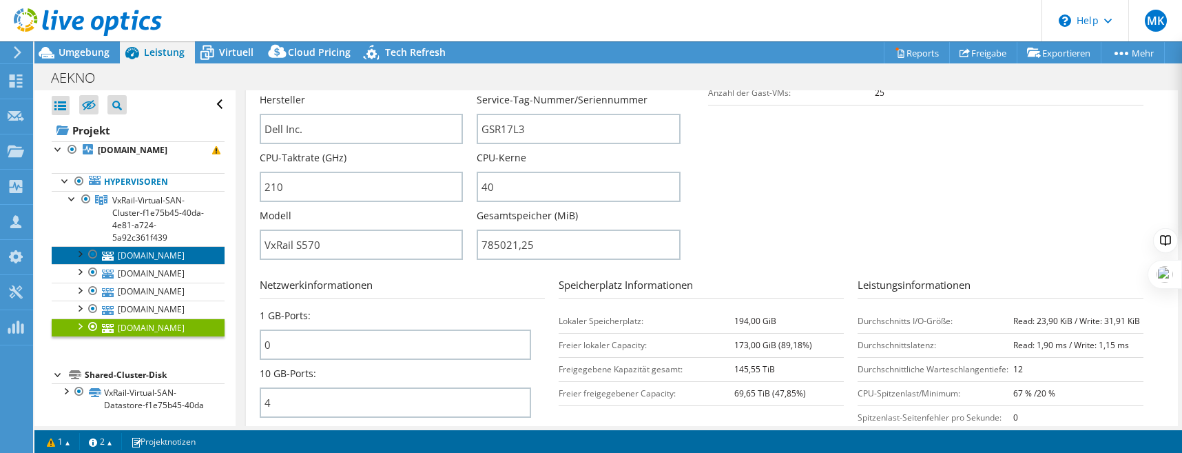
click at [157, 261] on link "[DOMAIN_NAME]" at bounding box center [138, 255] width 173 height 18
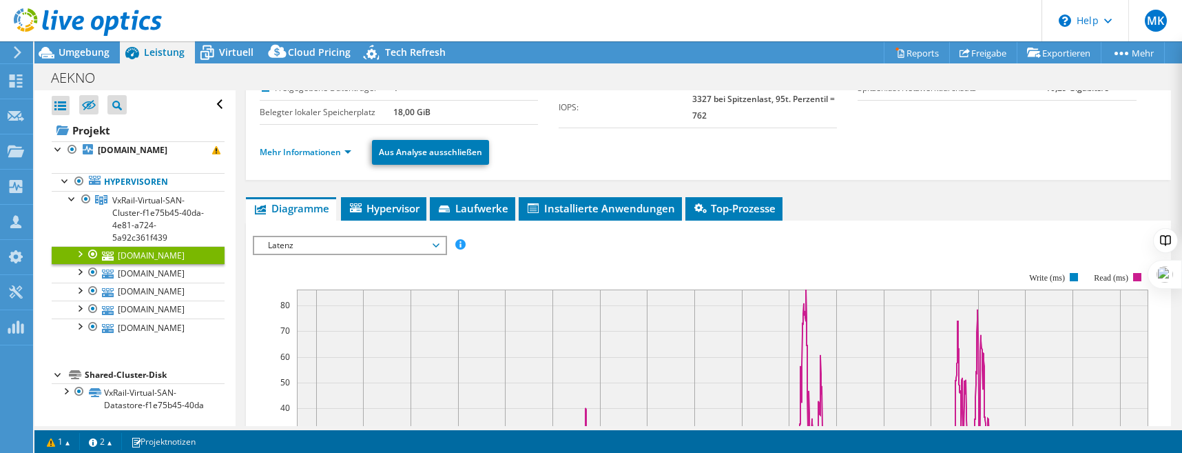
scroll to position [0, 0]
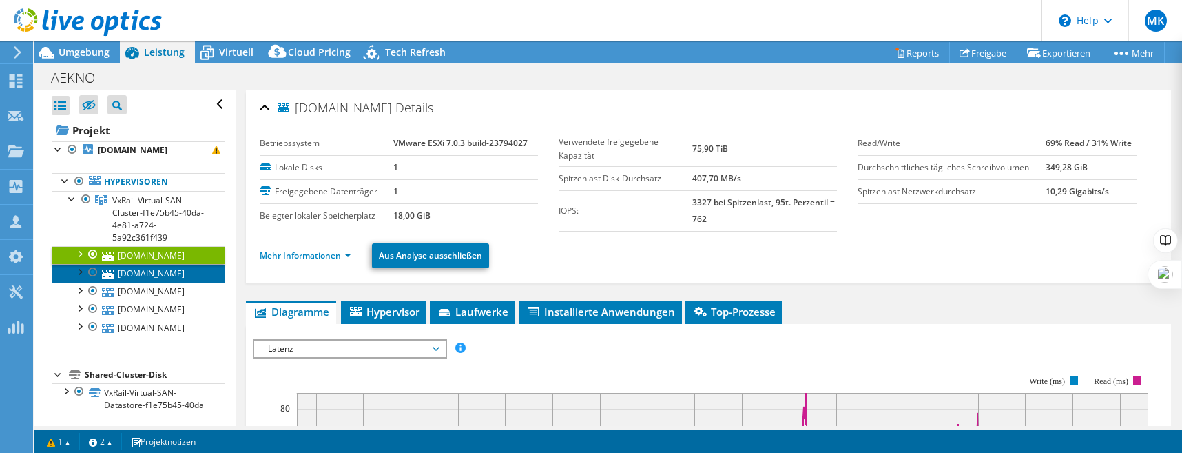
click at [170, 269] on link "[DOMAIN_NAME]" at bounding box center [138, 273] width 173 height 18
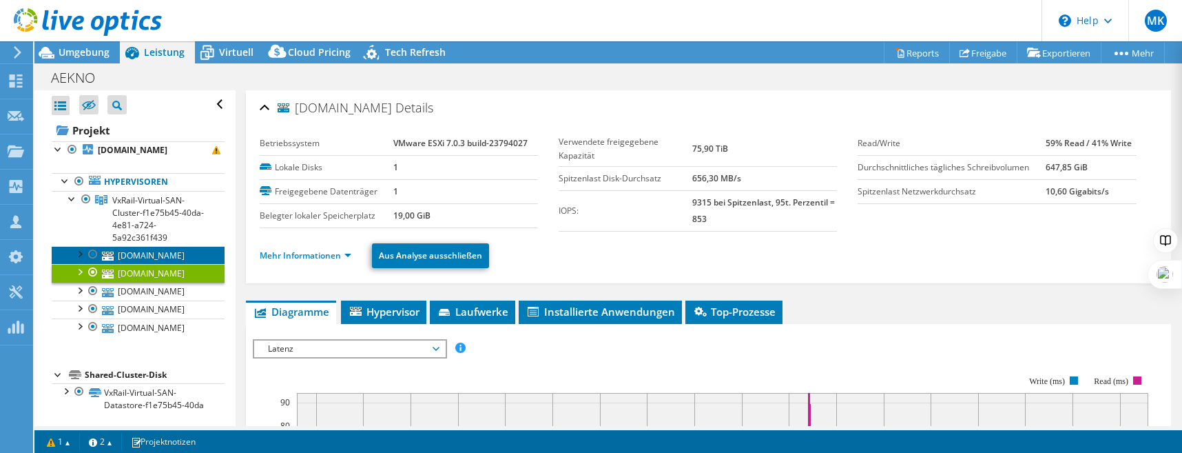
click at [164, 256] on link "[DOMAIN_NAME]" at bounding box center [138, 255] width 173 height 18
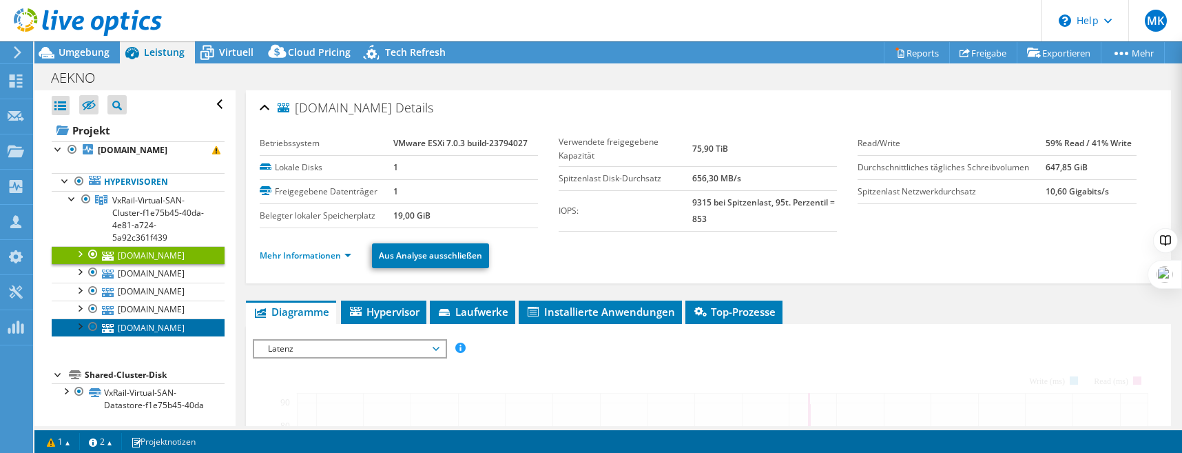
click at [147, 326] on link "[DOMAIN_NAME]" at bounding box center [138, 327] width 173 height 18
